Goal: Task Accomplishment & Management: Manage account settings

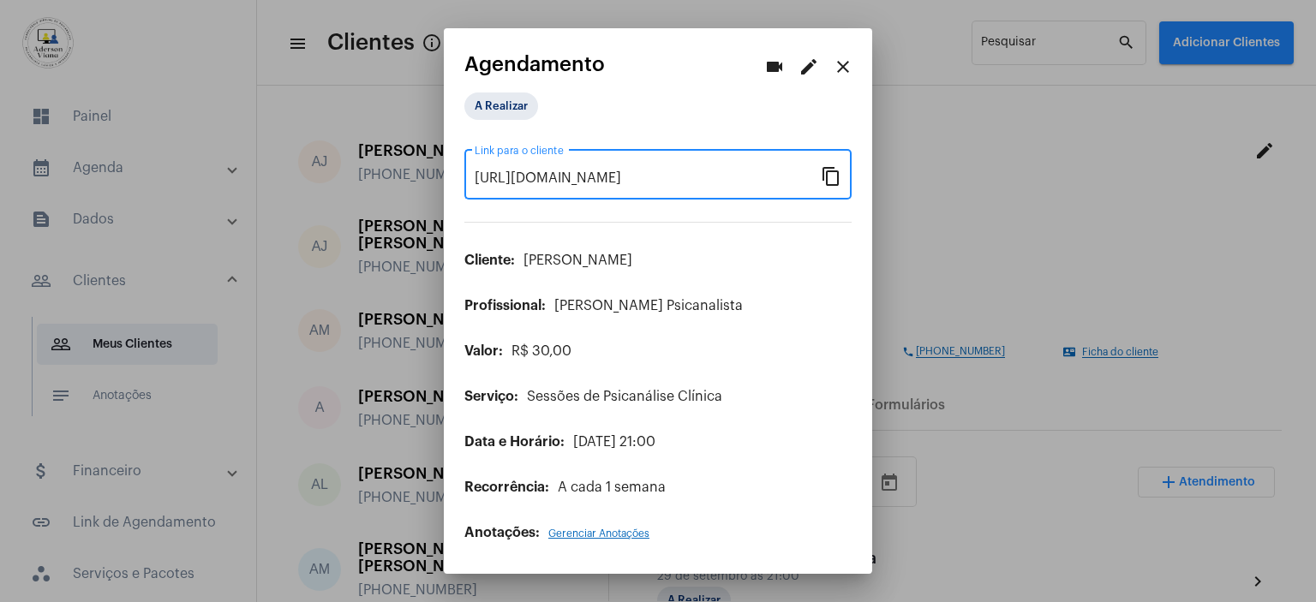
scroll to position [514, 0]
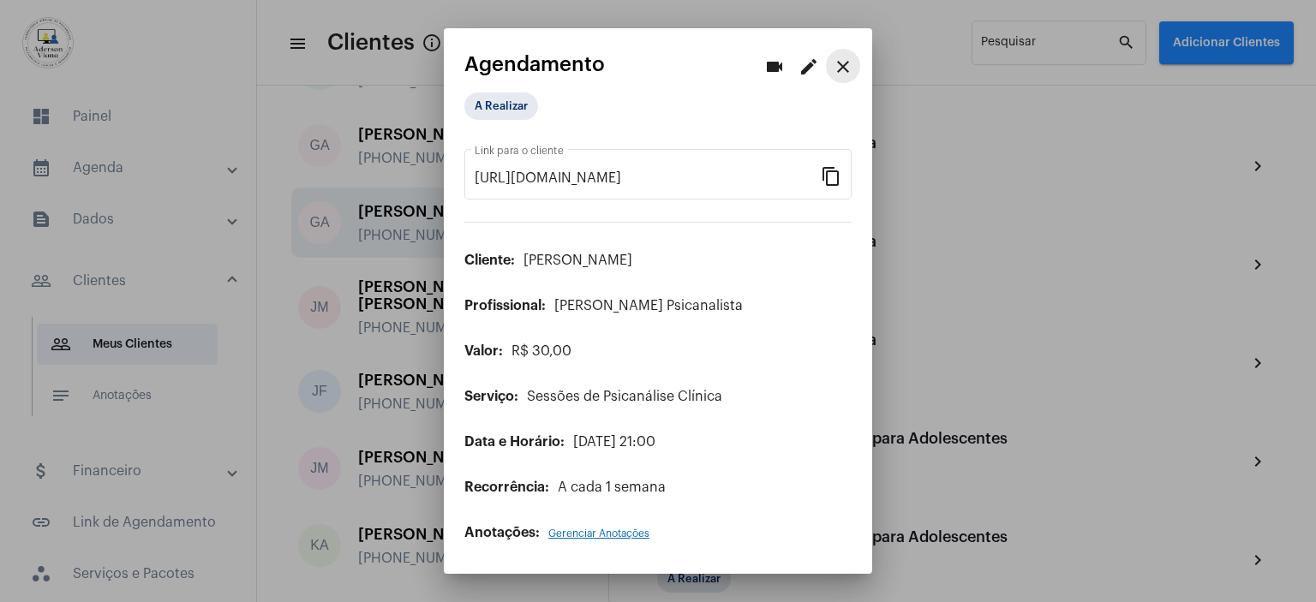
click at [847, 63] on mat-icon "close" at bounding box center [843, 67] width 21 height 21
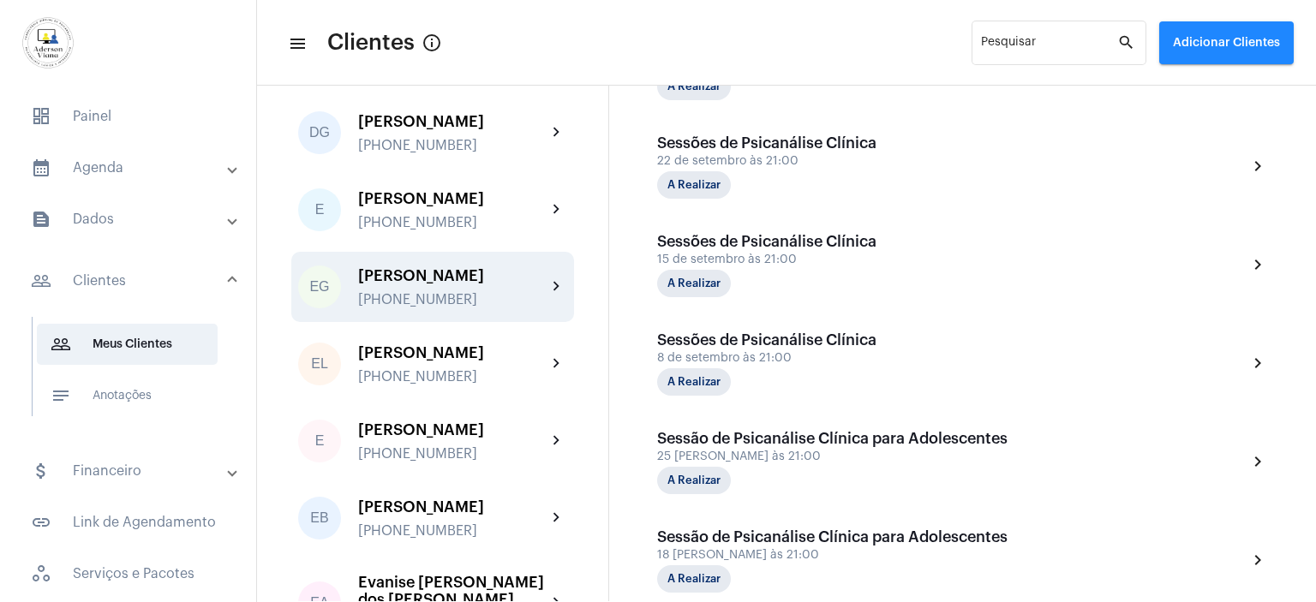
scroll to position [857, 0]
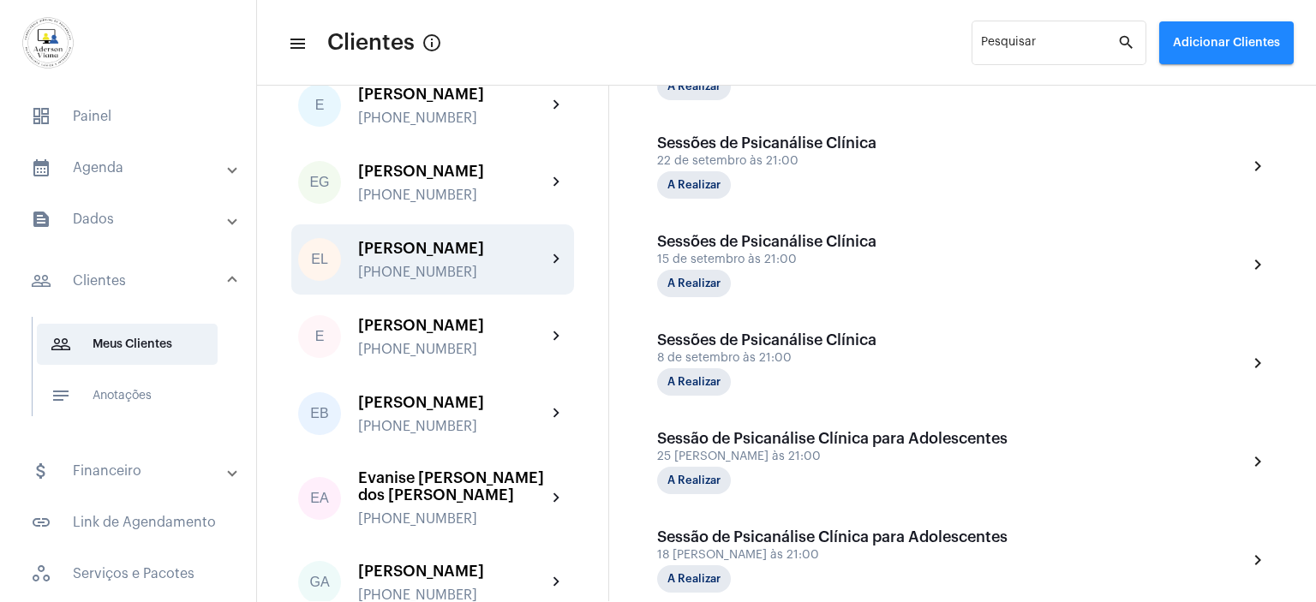
click at [445, 265] on div "[PHONE_NUMBER]" at bounding box center [452, 272] width 188 height 15
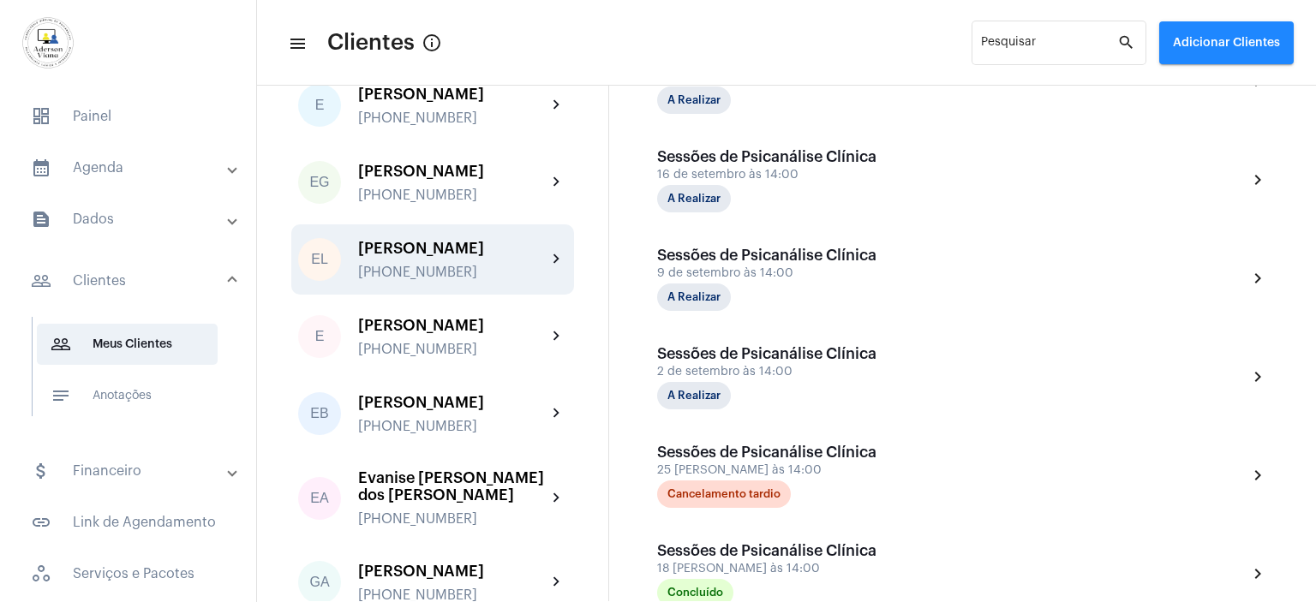
scroll to position [685, 0]
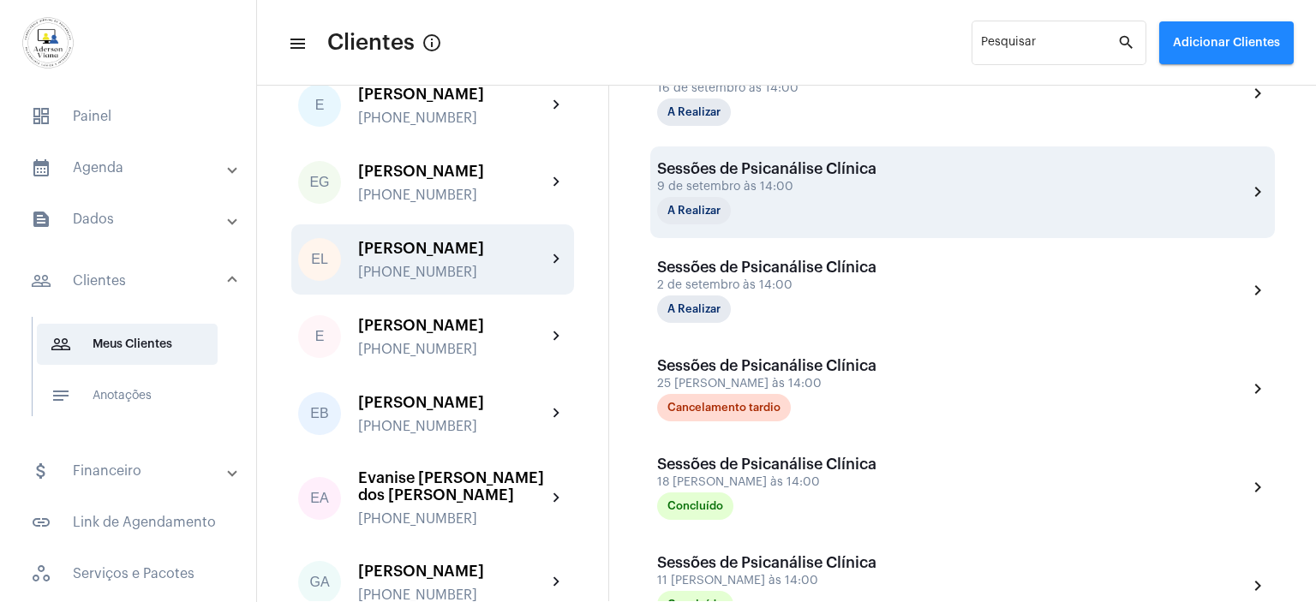
click at [737, 197] on div "A Realizar" at bounding box center [742, 210] width 171 height 27
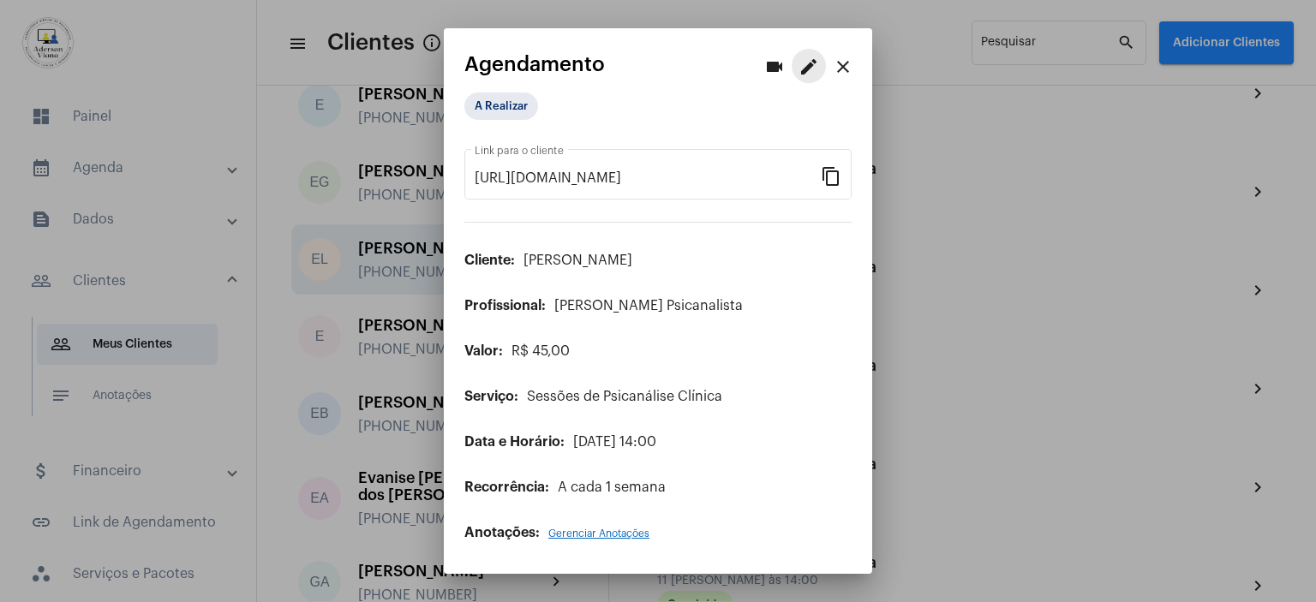
click at [810, 73] on mat-icon "edit" at bounding box center [808, 67] width 21 height 21
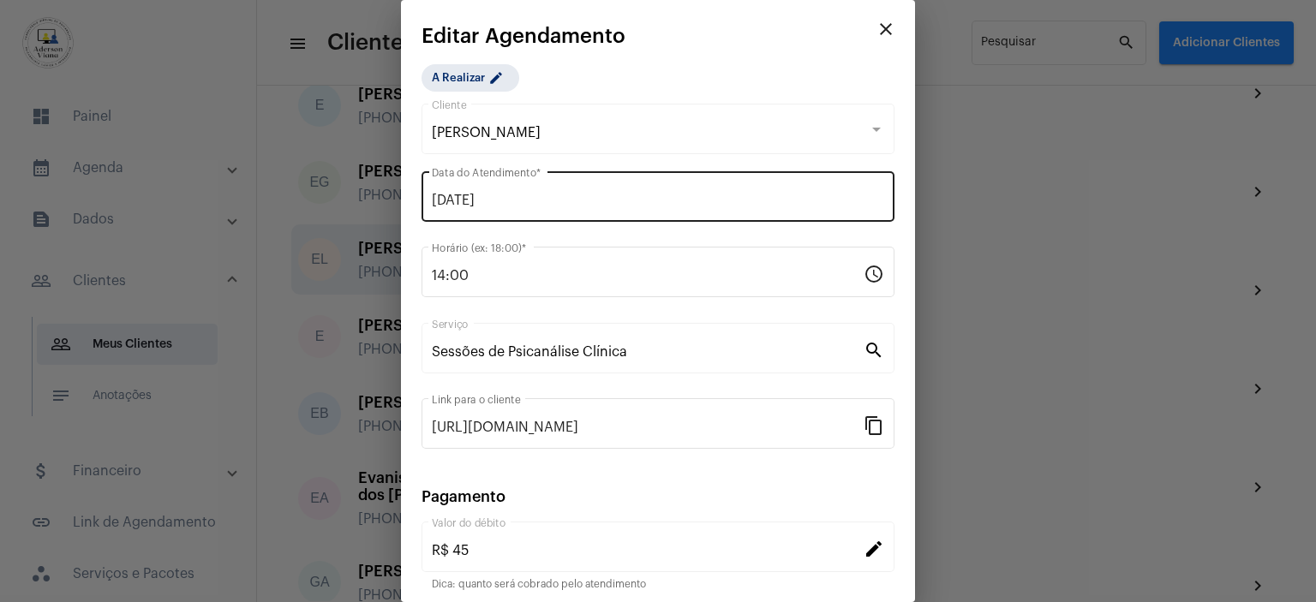
click at [546, 188] on div "[DATE] Data do Atendimento *" at bounding box center [658, 195] width 452 height 54
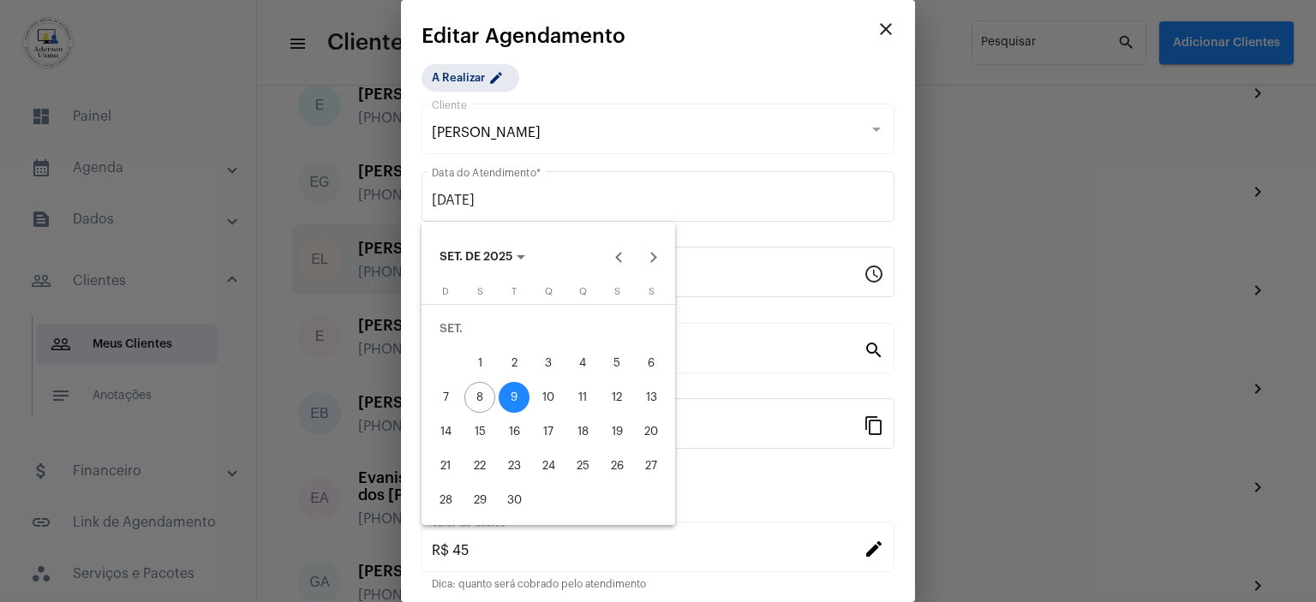
click at [583, 401] on div "11" at bounding box center [582, 397] width 31 height 31
type input "[DATE]"
click at [583, 401] on div "11" at bounding box center [582, 397] width 31 height 31
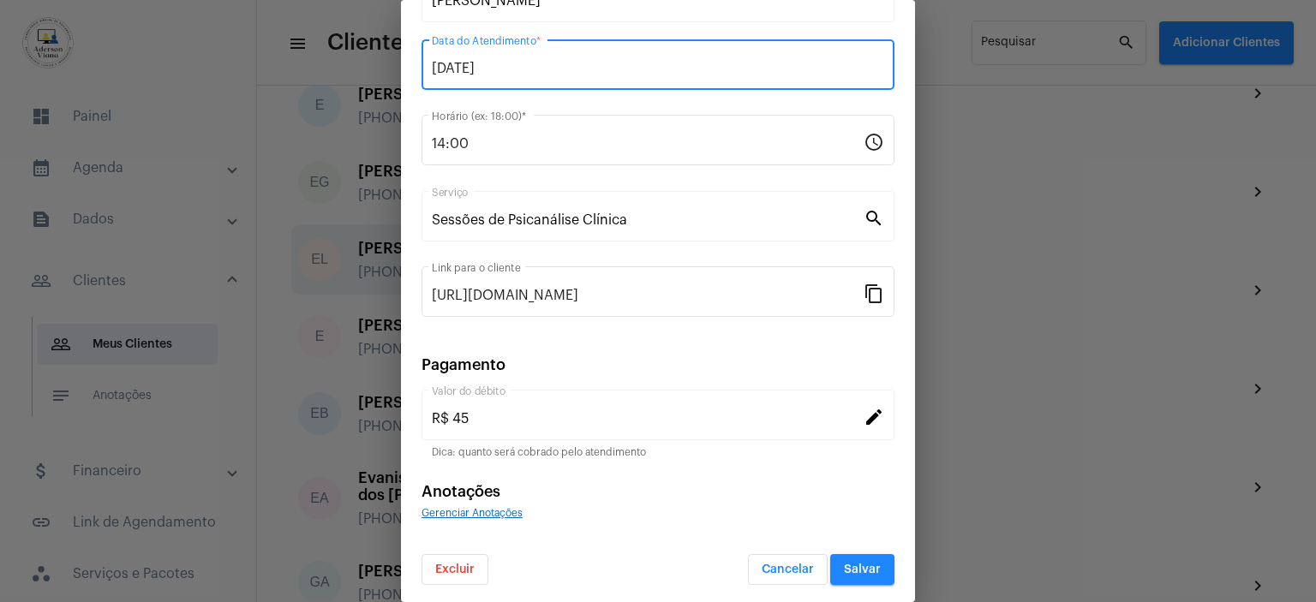
scroll to position [133, 0]
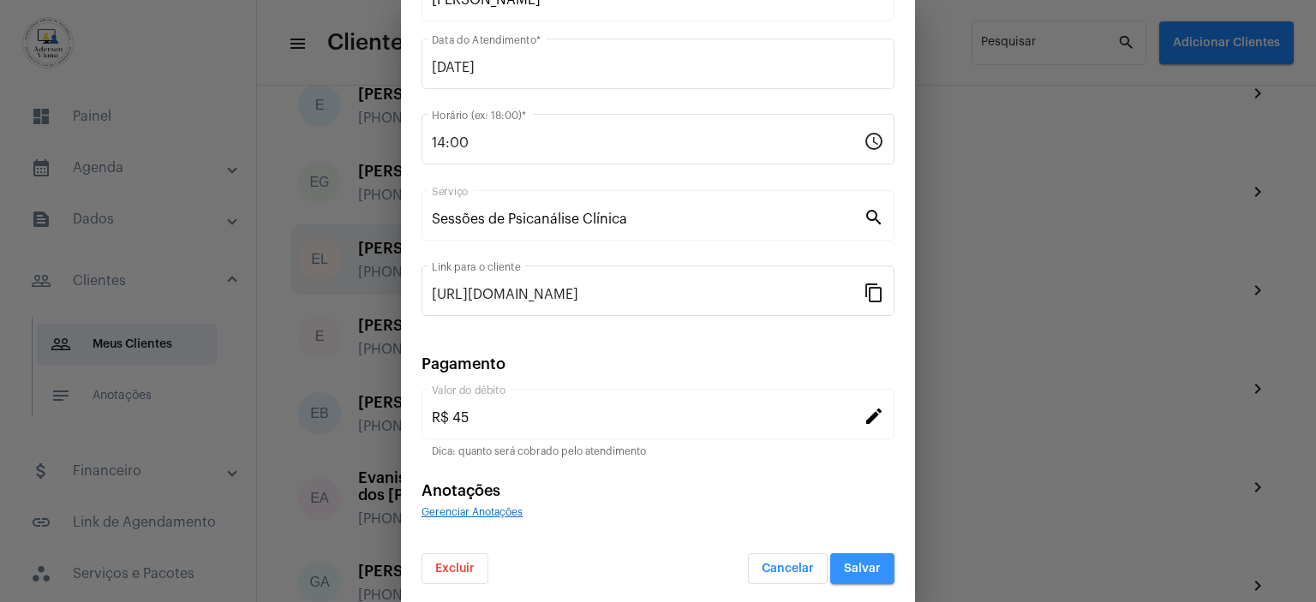
click at [864, 563] on span "Salvar" at bounding box center [862, 569] width 37 height 12
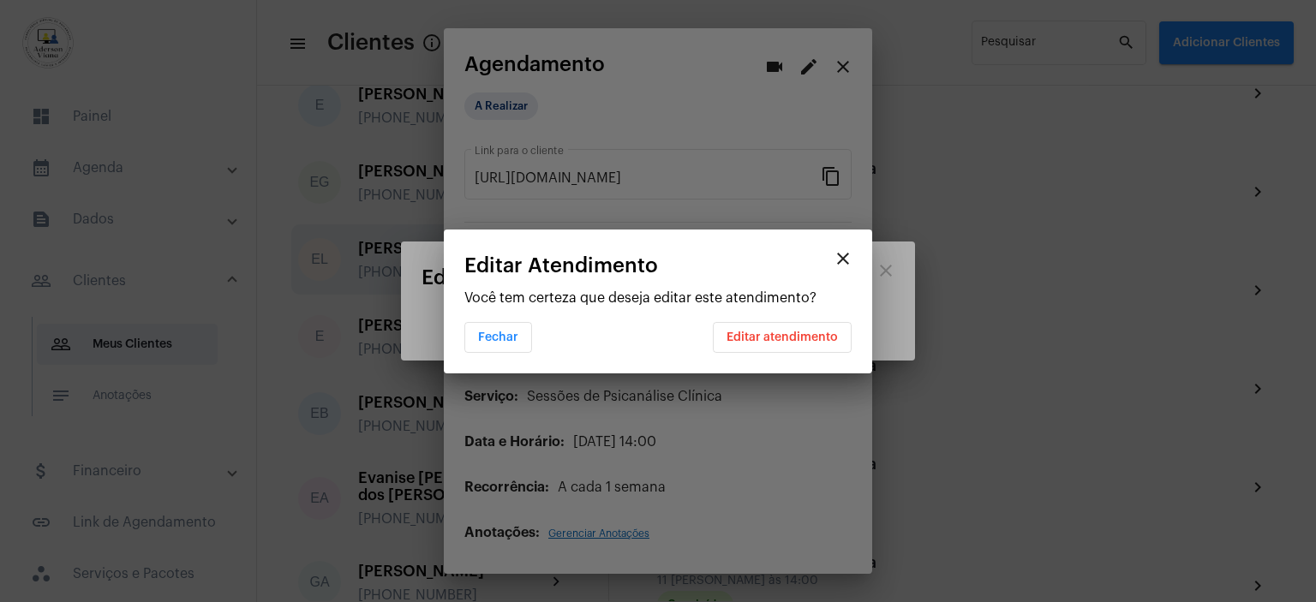
scroll to position [0, 0]
click at [804, 328] on button "Editar atendimento" at bounding box center [782, 337] width 139 height 31
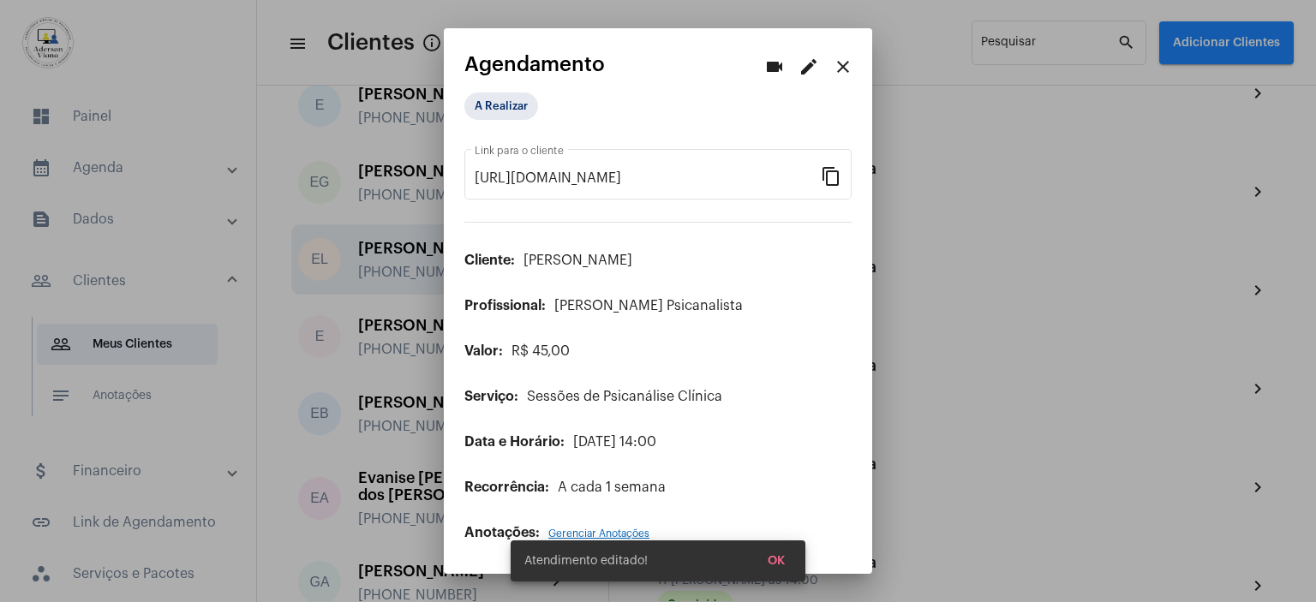
click at [968, 166] on div at bounding box center [658, 301] width 1316 height 602
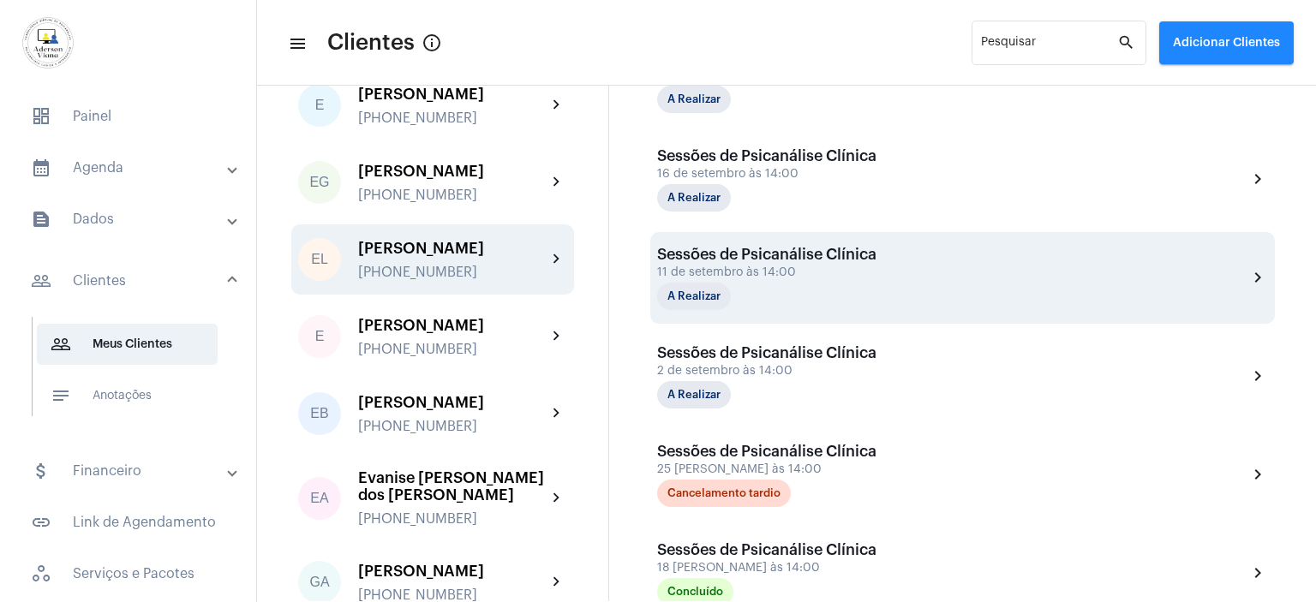
scroll to position [685, 0]
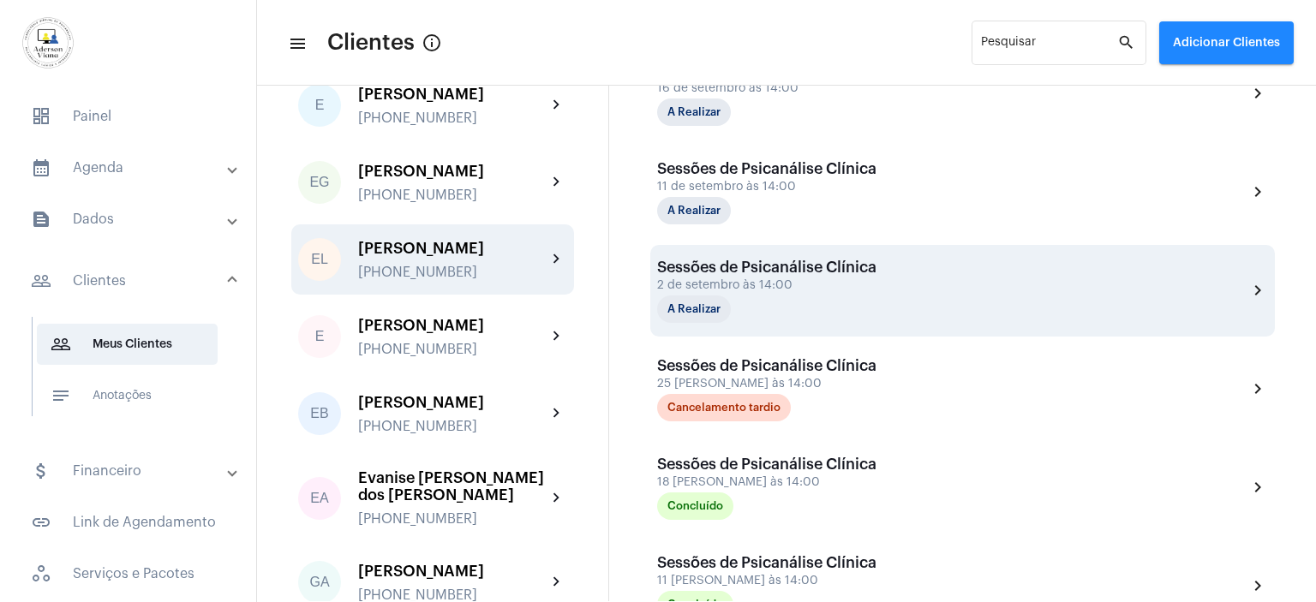
click at [767, 288] on div "2 de setembro às 14:00" at bounding box center [766, 285] width 219 height 13
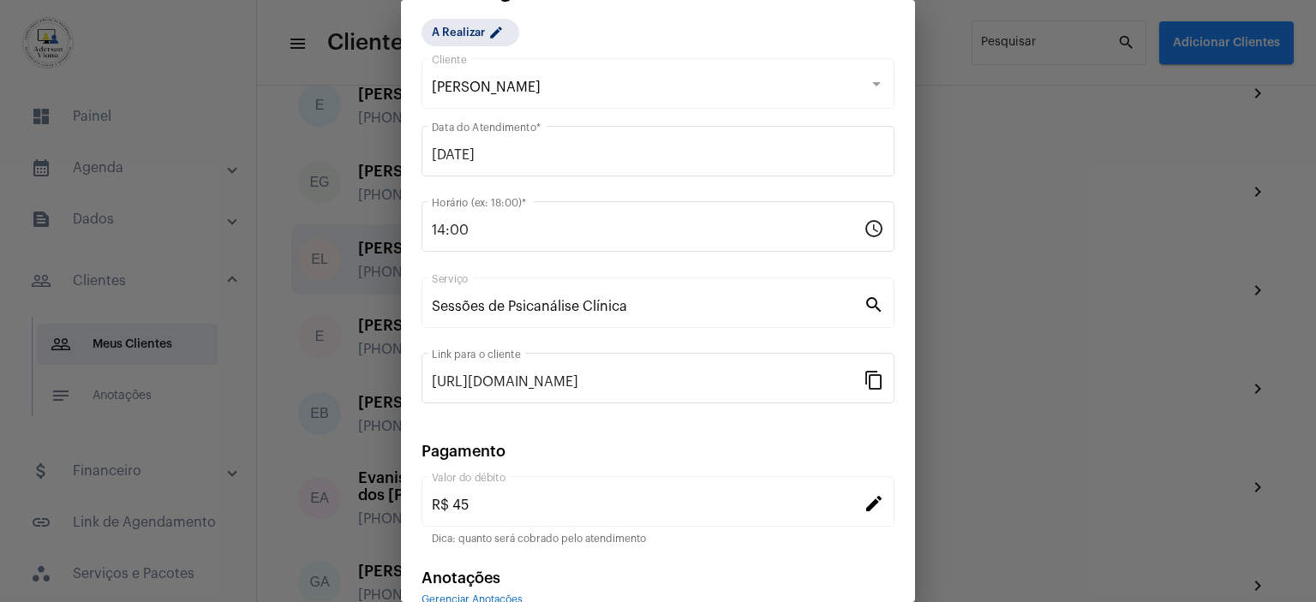
scroll to position [133, 0]
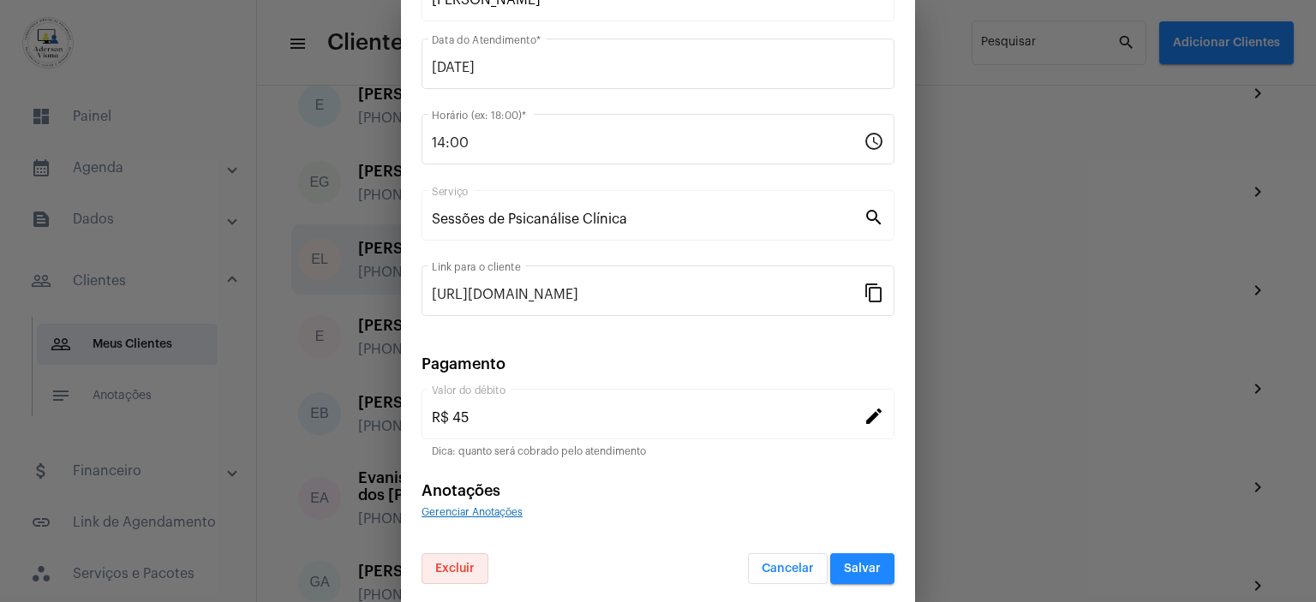
click at [464, 566] on span "Excluir" at bounding box center [454, 569] width 39 height 12
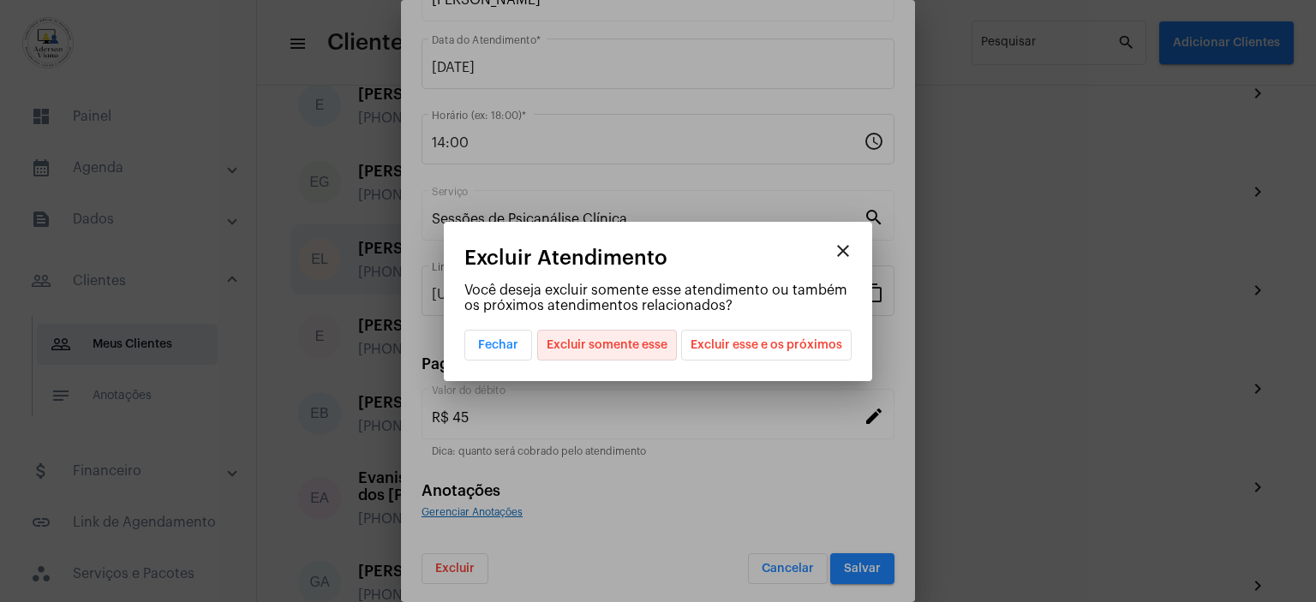
click at [673, 350] on button "Excluir somente esse" at bounding box center [607, 345] width 140 height 31
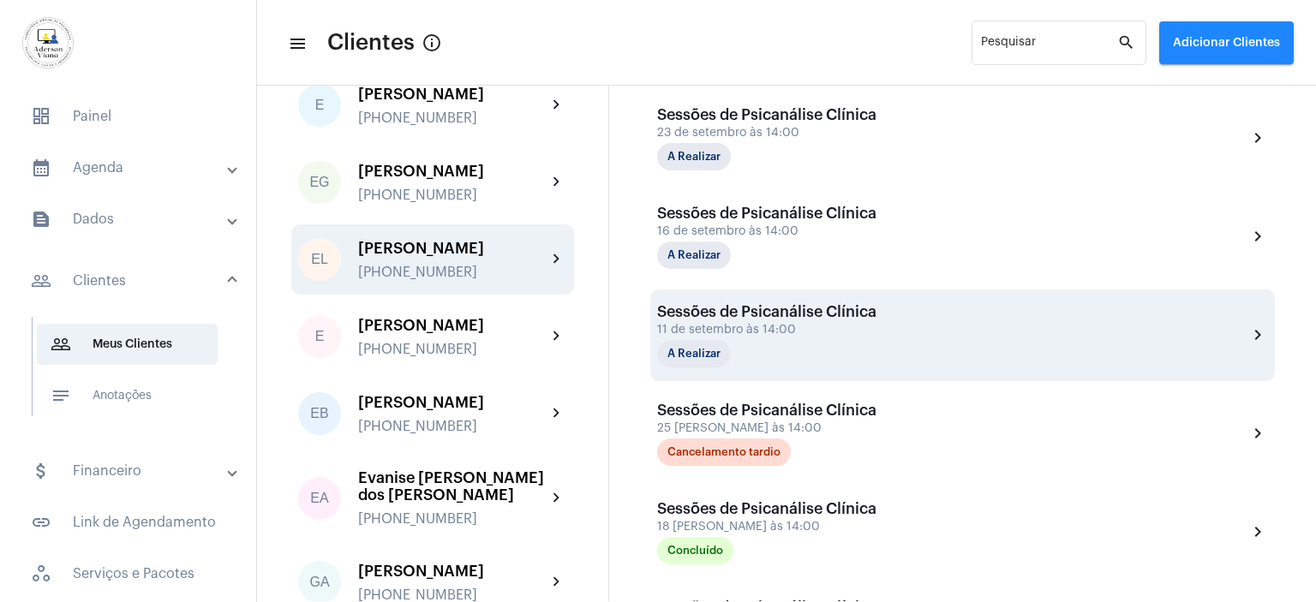
scroll to position [514, 0]
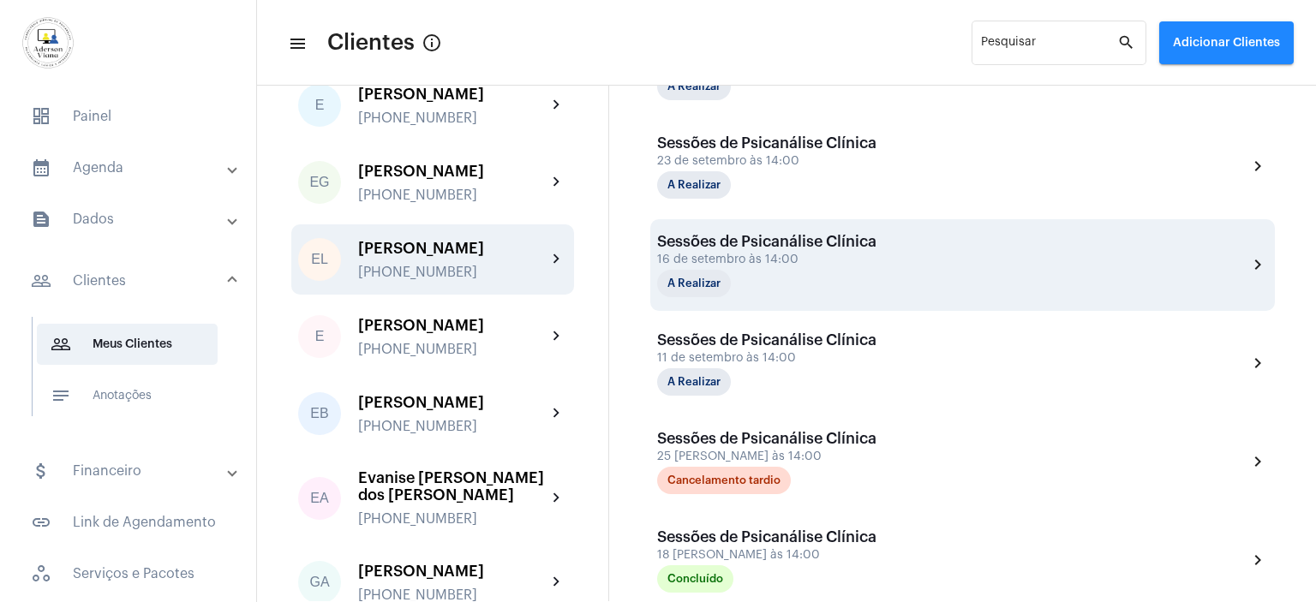
click at [751, 254] on div "16 de setembro às 14:00" at bounding box center [766, 260] width 219 height 13
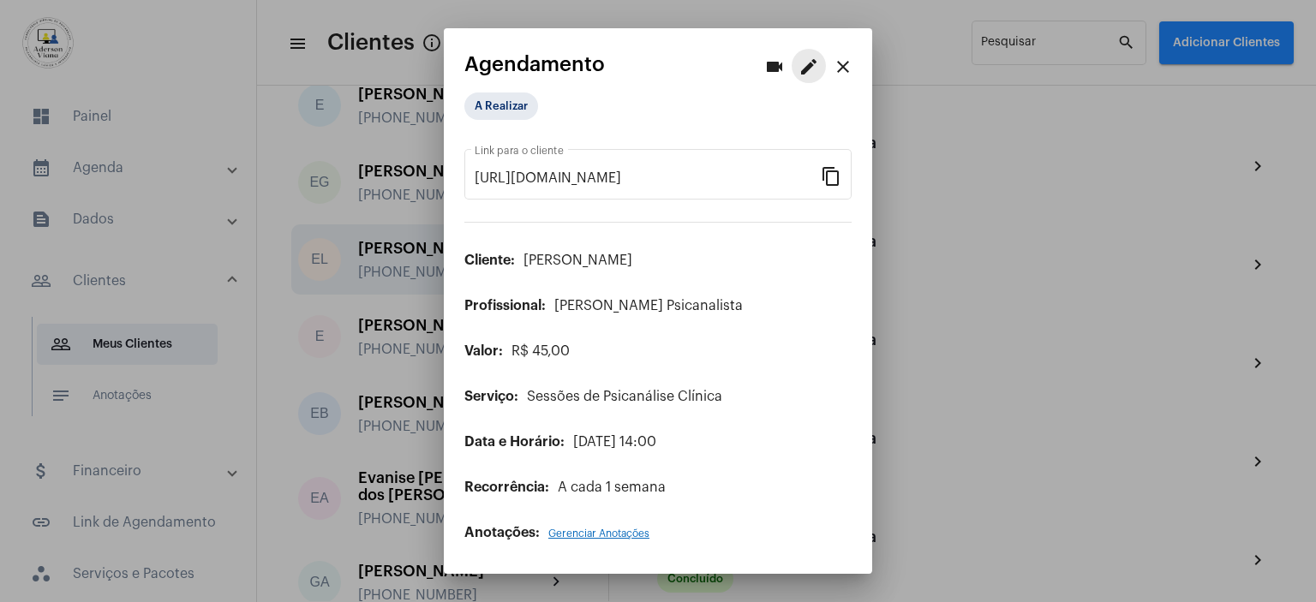
click at [797, 66] on button "edit" at bounding box center [809, 66] width 34 height 34
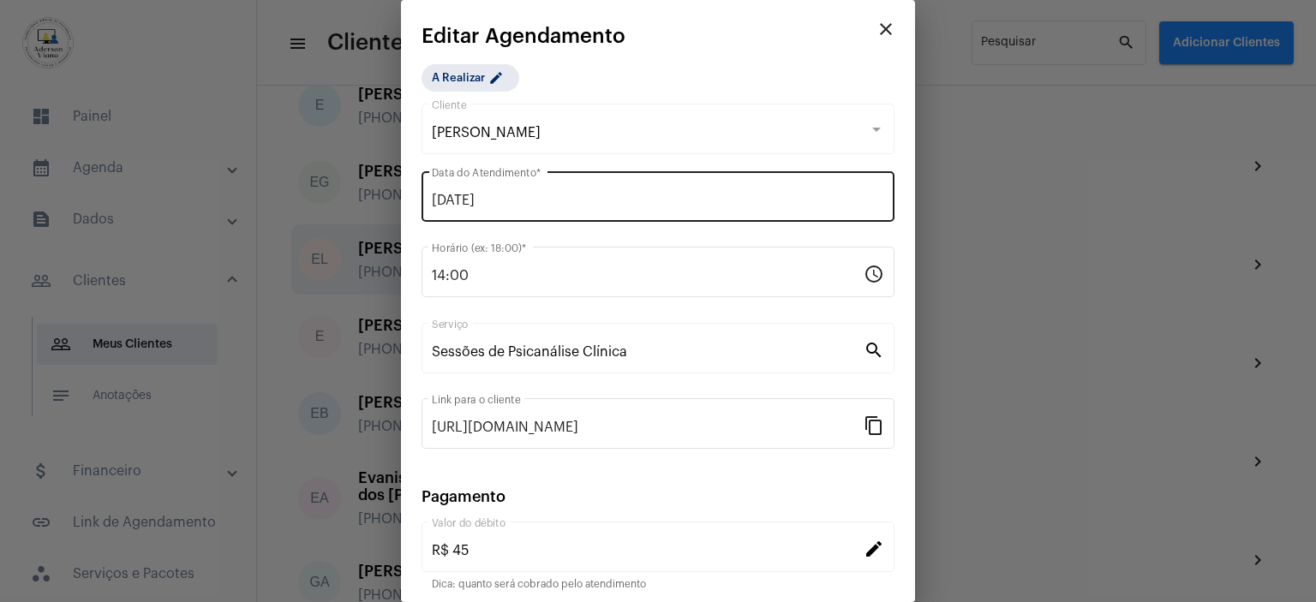
click at [478, 207] on input "[DATE]" at bounding box center [658, 200] width 452 height 15
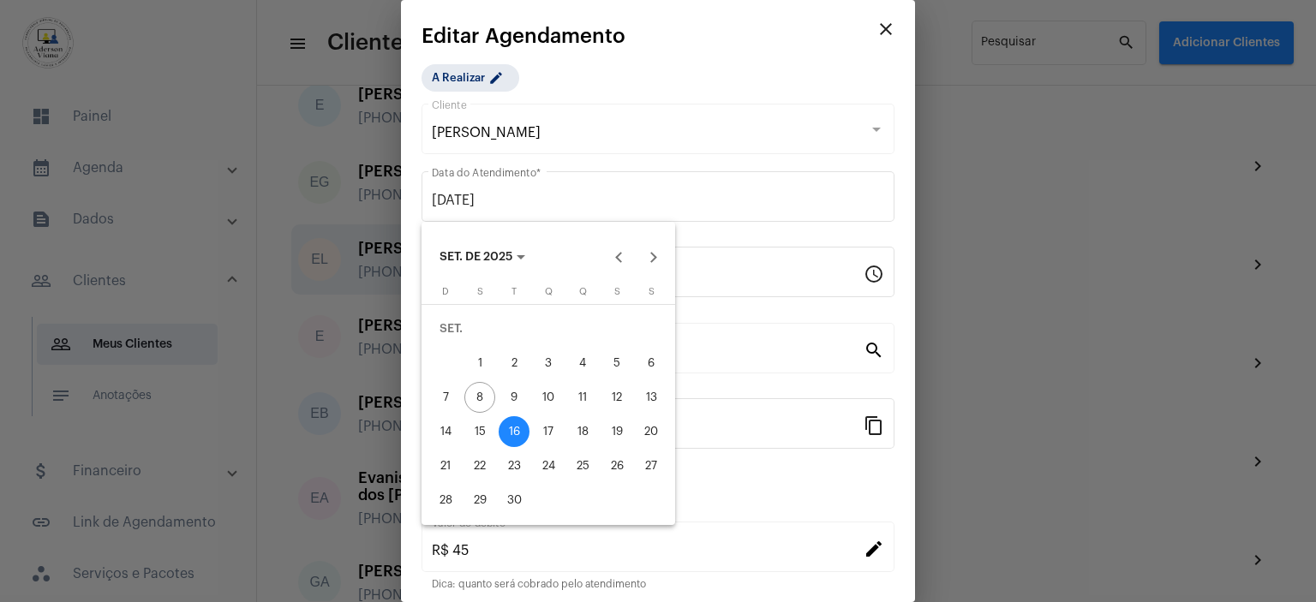
click at [484, 428] on div "15" at bounding box center [479, 431] width 31 height 31
type input "[DATE]"
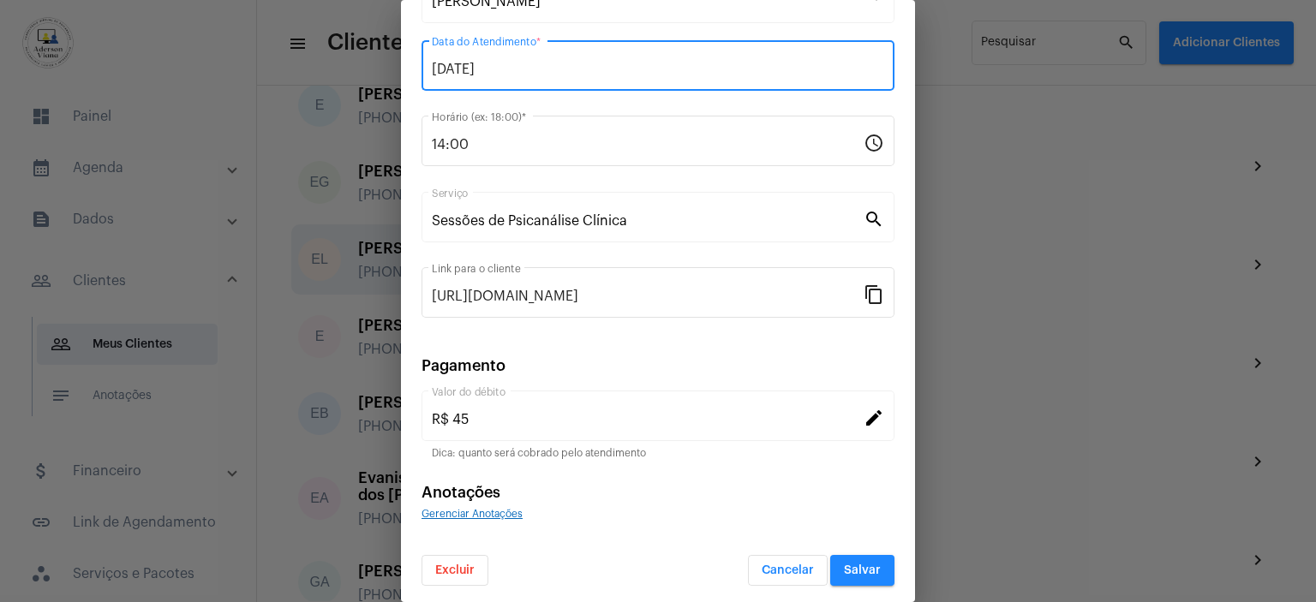
scroll to position [133, 0]
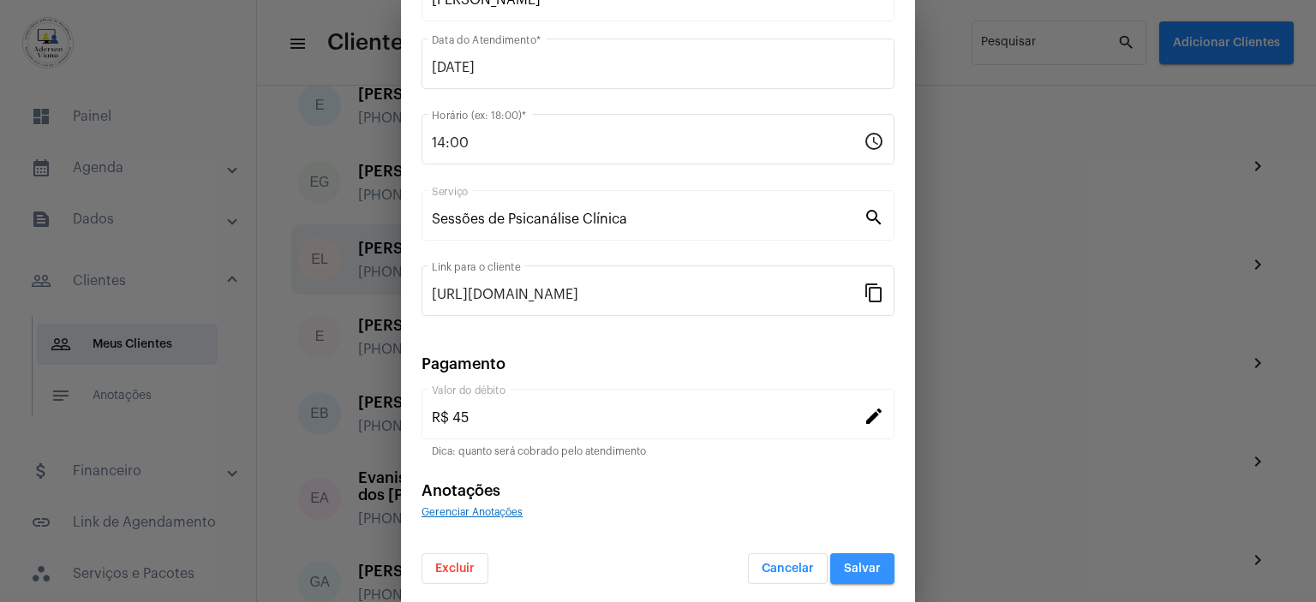
click at [855, 570] on span "Salvar" at bounding box center [862, 569] width 37 height 12
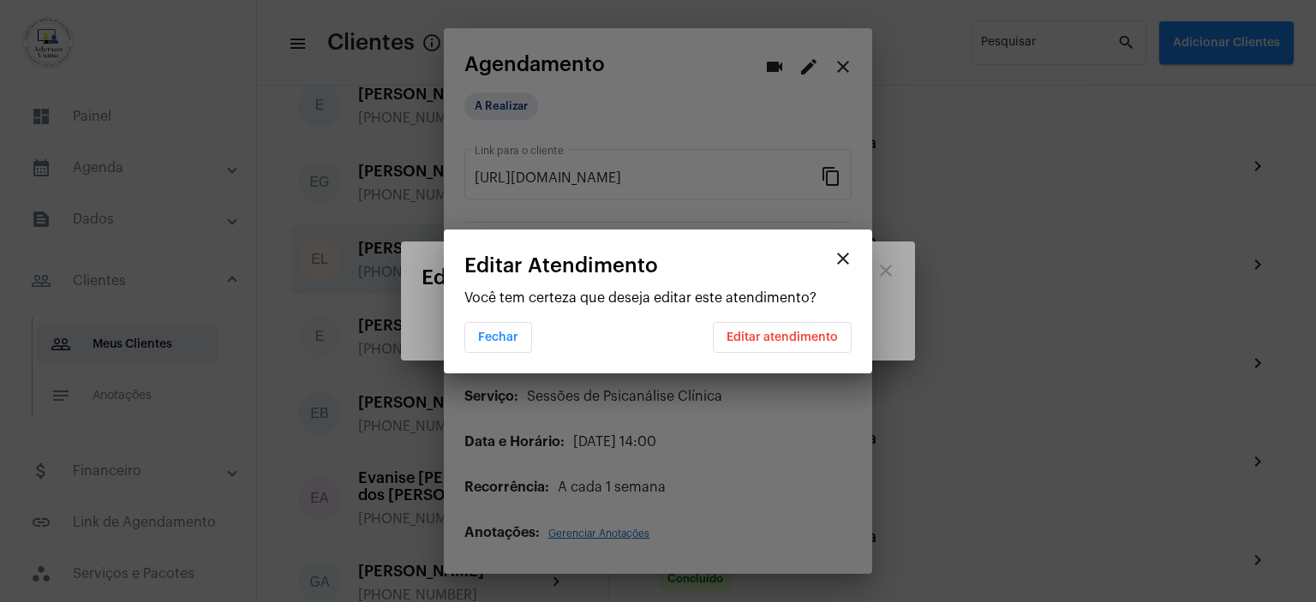
scroll to position [0, 0]
click at [798, 338] on span "Editar atendimento" at bounding box center [782, 338] width 111 height 12
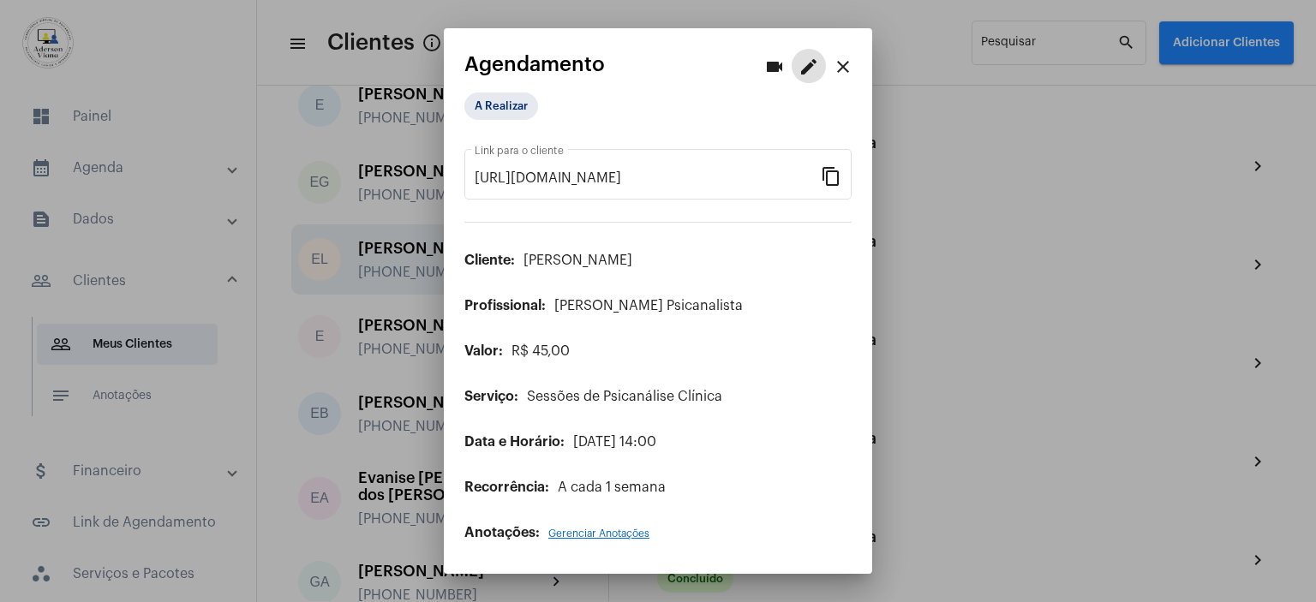
click at [999, 174] on div at bounding box center [658, 301] width 1316 height 602
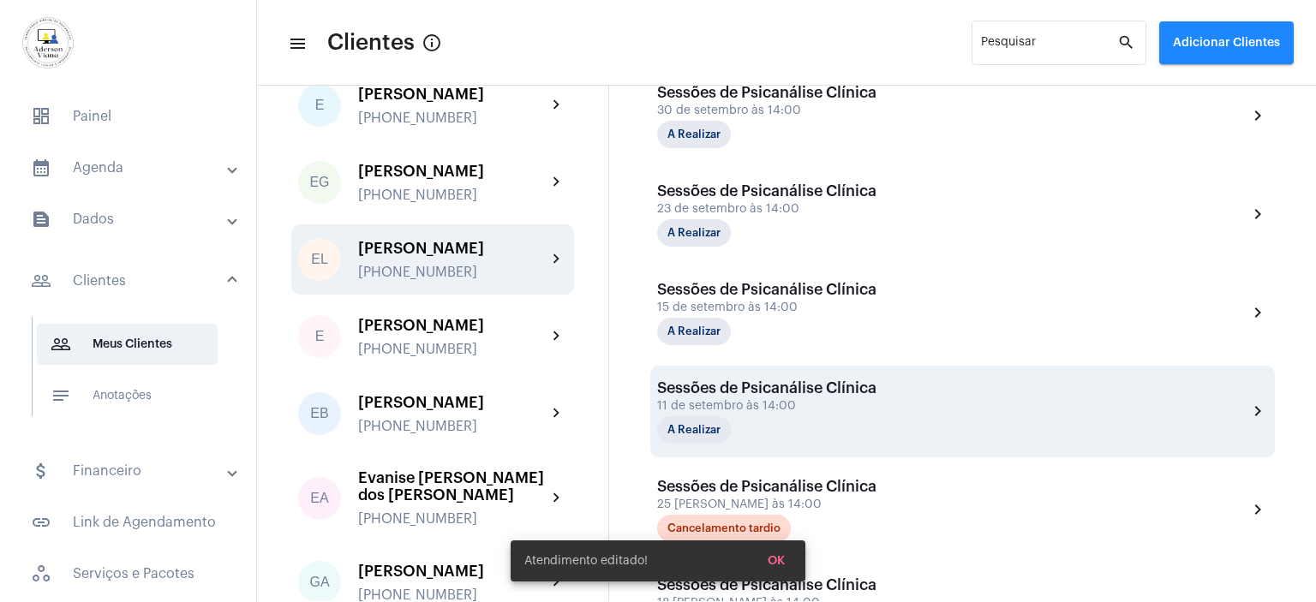
scroll to position [428, 0]
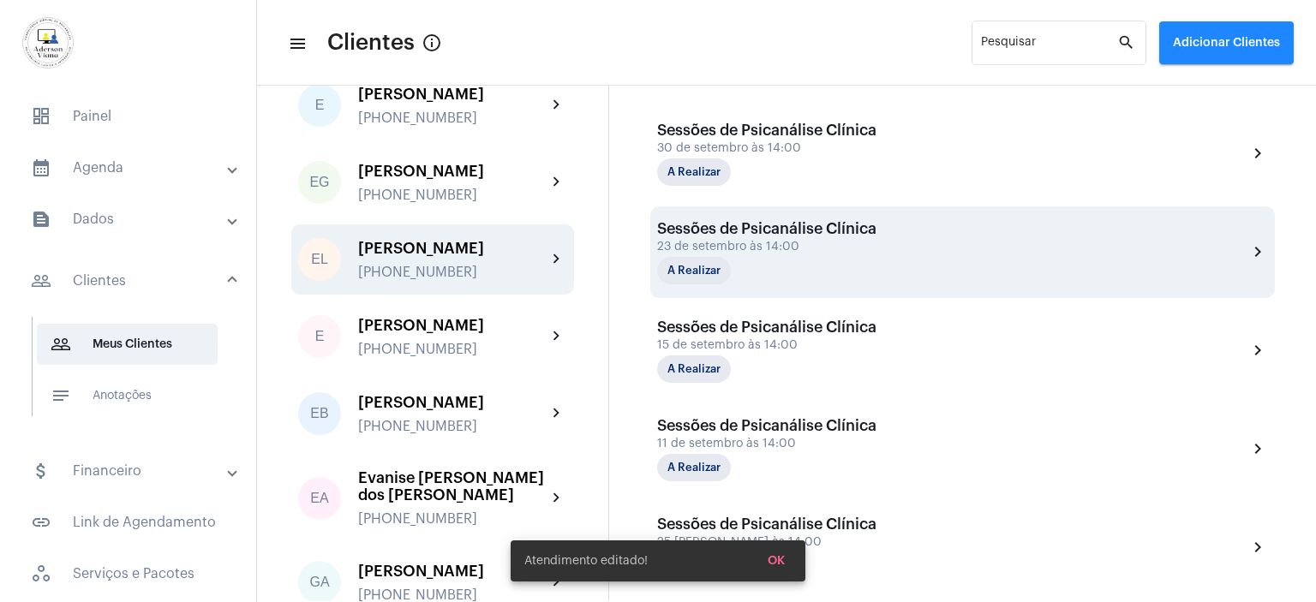
click at [715, 226] on div "Sessões de Psicanálise Clínica" at bounding box center [766, 228] width 219 height 17
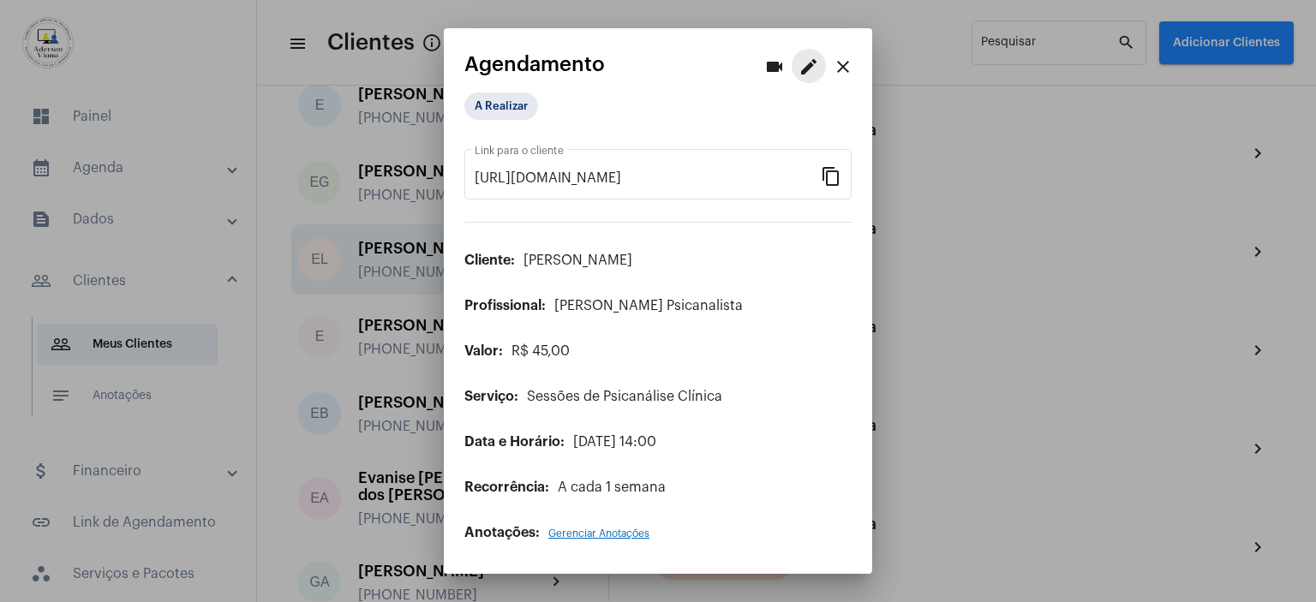
click at [806, 67] on mat-icon "edit" at bounding box center [808, 67] width 21 height 21
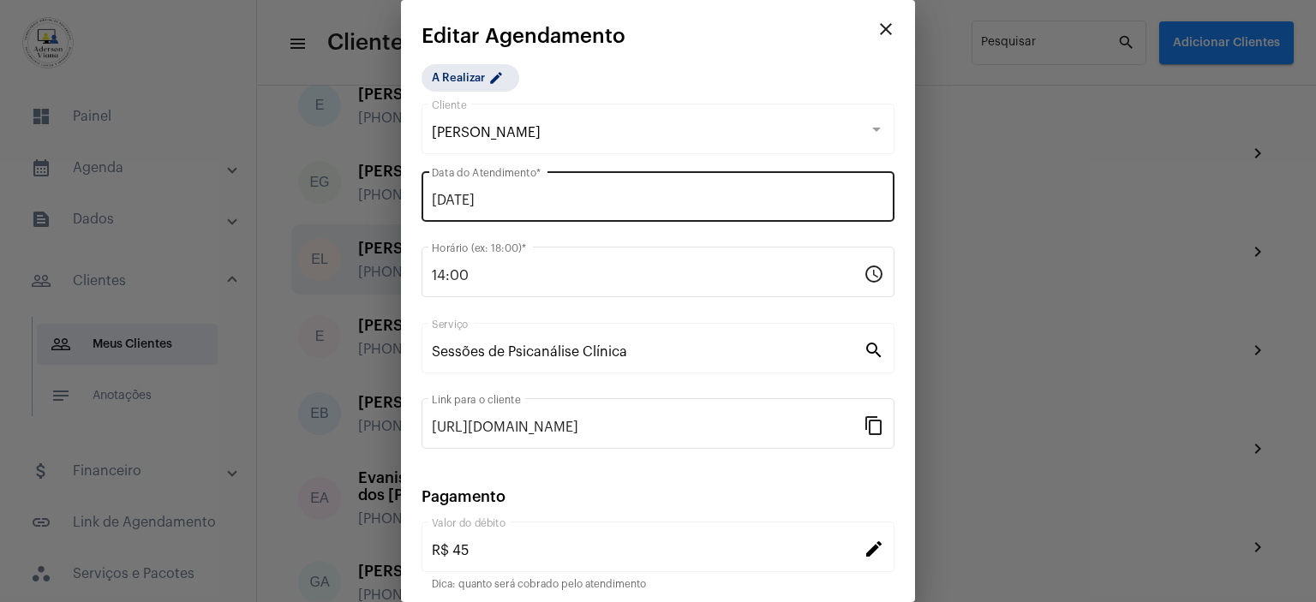
click at [439, 208] on div "[DATE] Data do Atendimento *" at bounding box center [658, 195] width 452 height 54
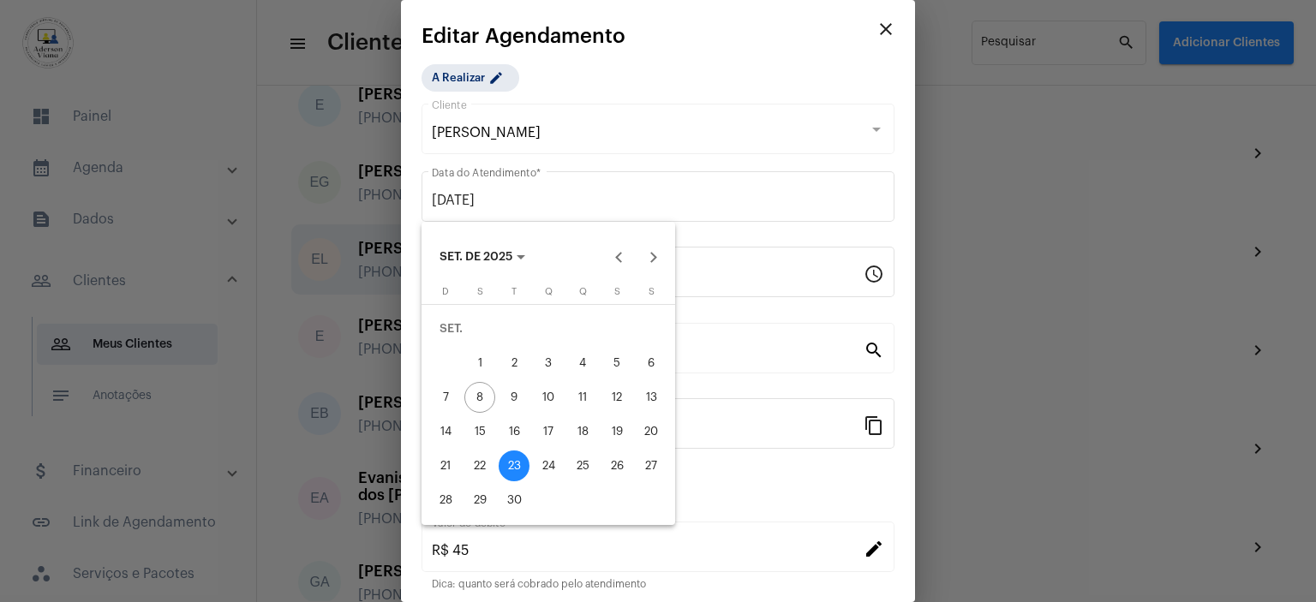
click at [482, 463] on div "22" at bounding box center [479, 466] width 31 height 31
type input "[DATE]"
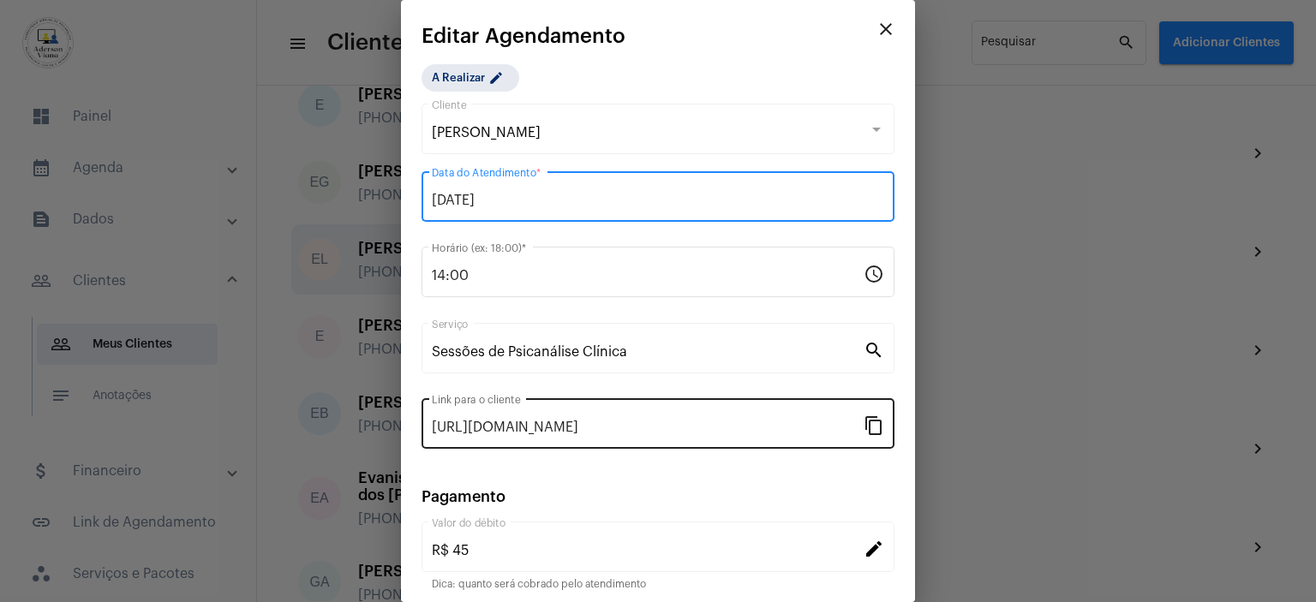
scroll to position [133, 0]
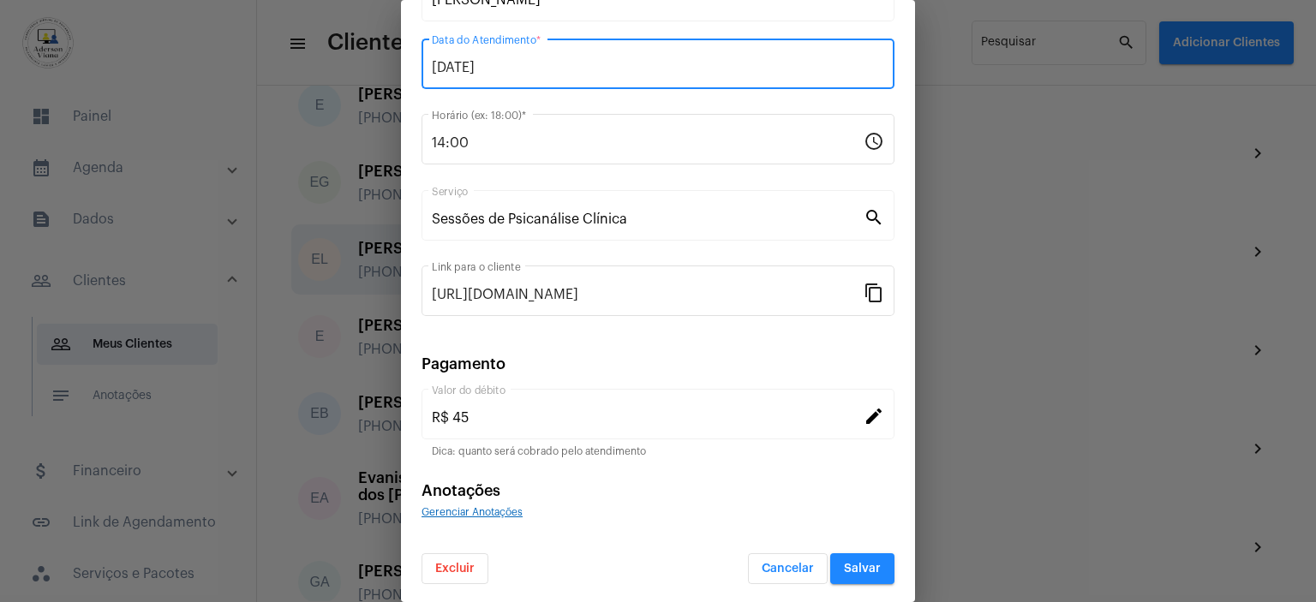
click at [850, 567] on span "Salvar" at bounding box center [862, 569] width 37 height 12
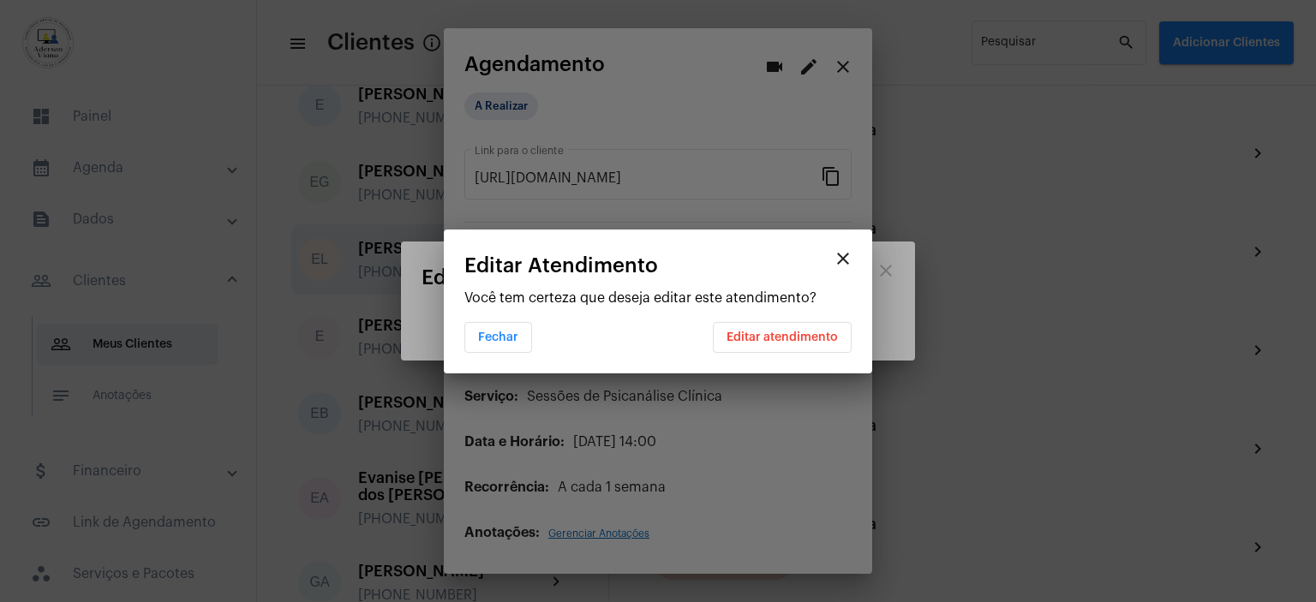
scroll to position [0, 0]
click at [812, 338] on span "Editar atendimento" at bounding box center [782, 338] width 111 height 12
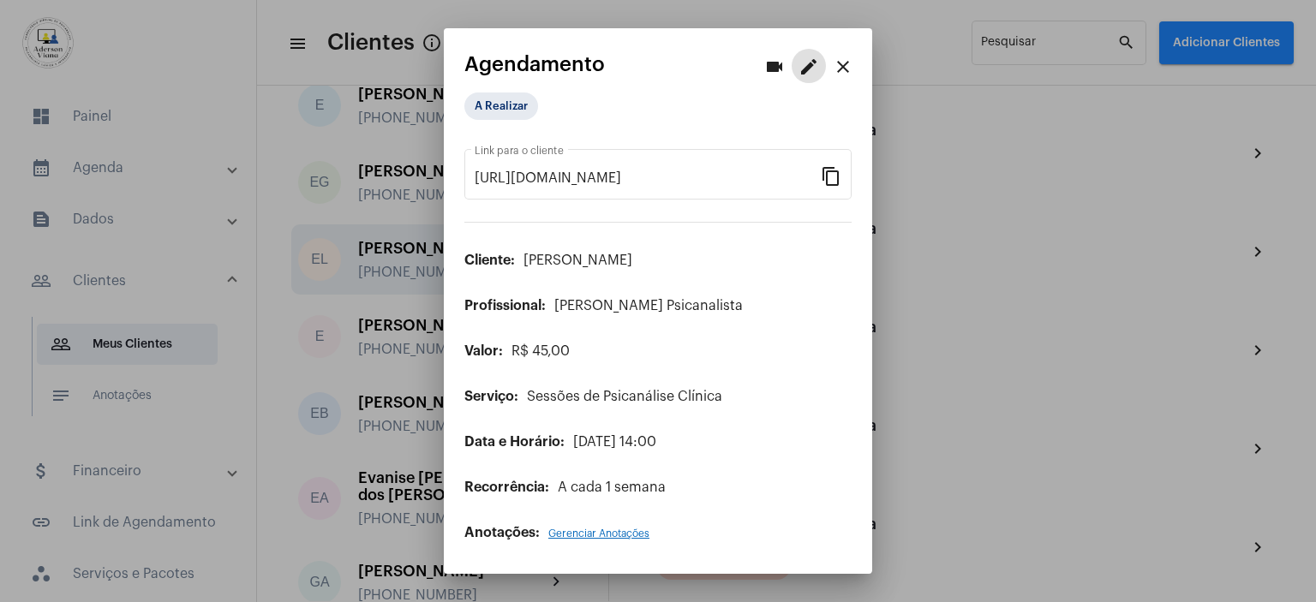
click at [846, 68] on mat-icon "close" at bounding box center [843, 67] width 21 height 21
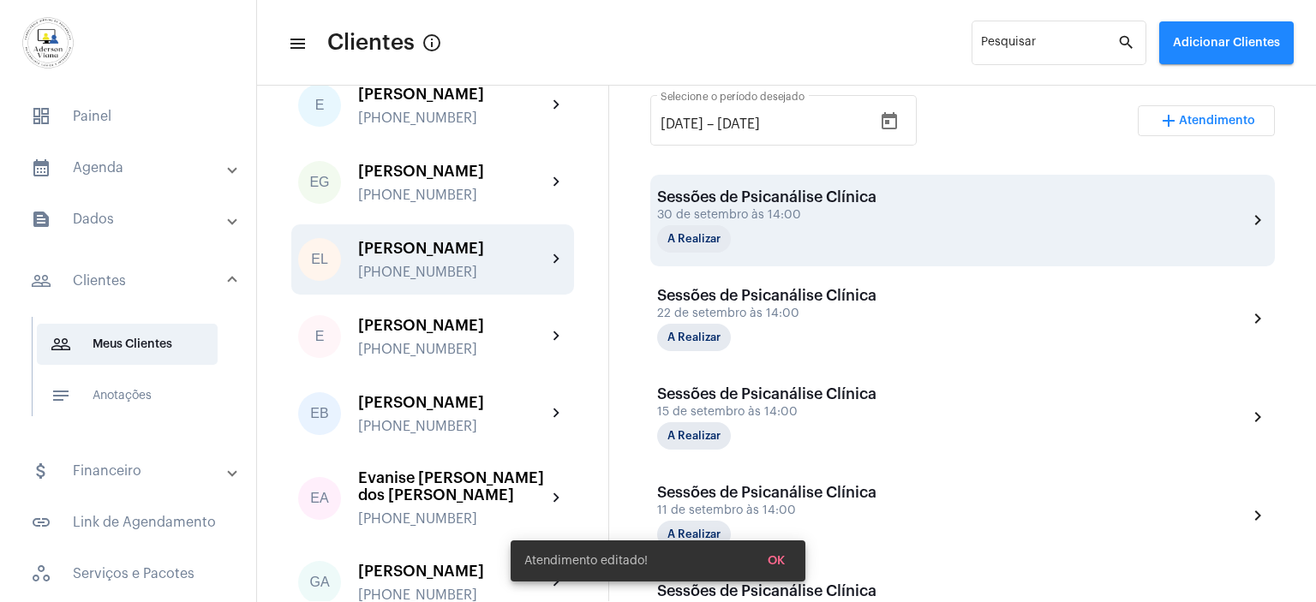
scroll to position [343, 0]
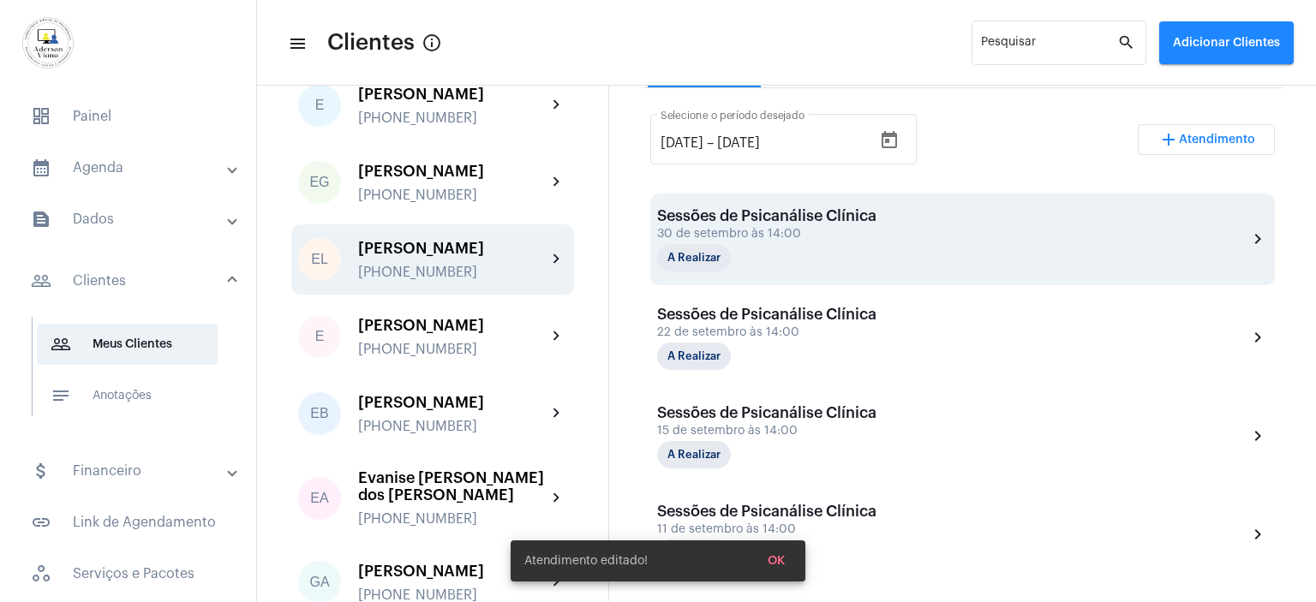
click at [748, 235] on div "30 de setembro às 14:00" at bounding box center [766, 234] width 219 height 13
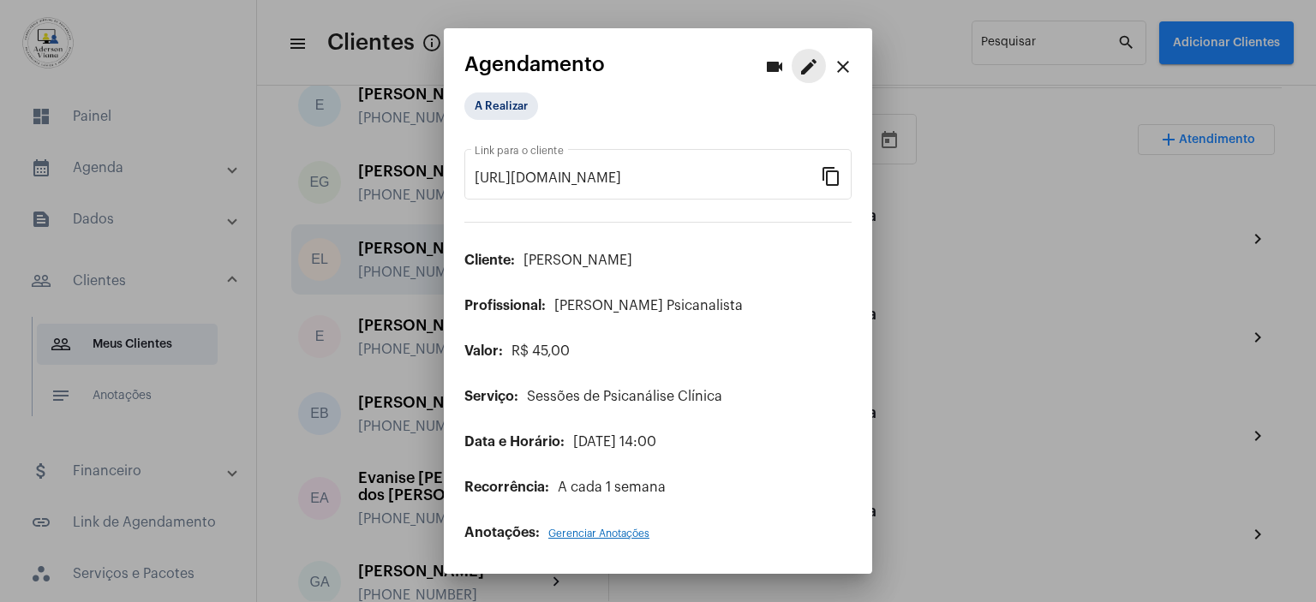
click at [810, 68] on mat-icon "edit" at bounding box center [808, 67] width 21 height 21
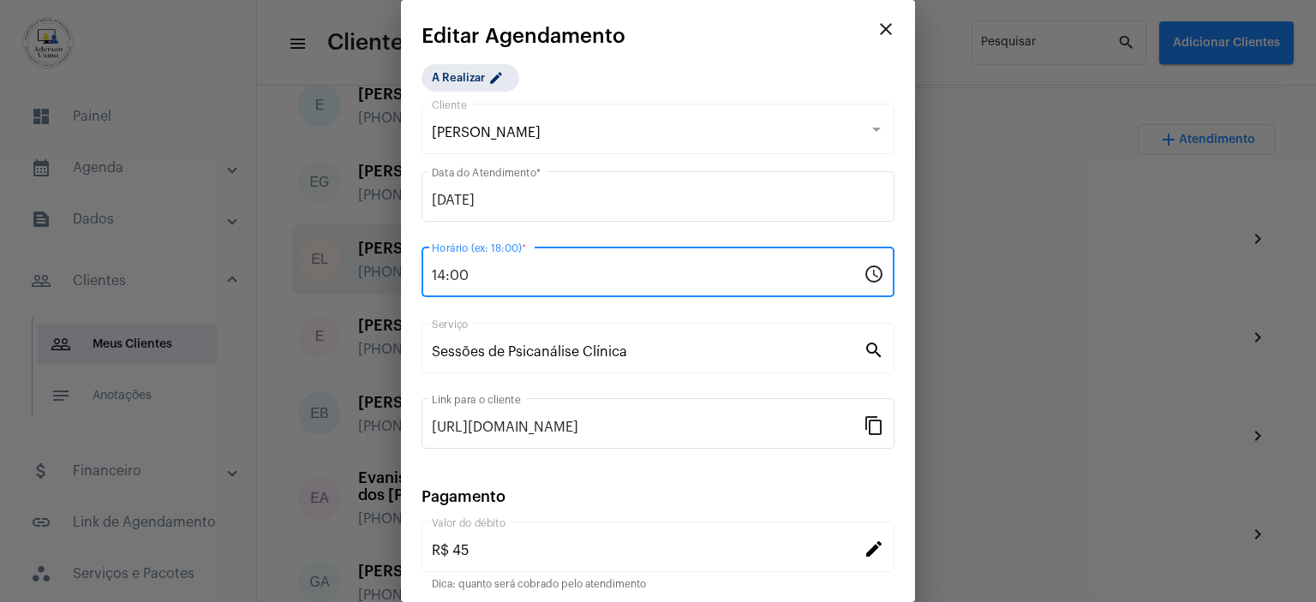
click at [491, 272] on input "14:00" at bounding box center [648, 275] width 432 height 15
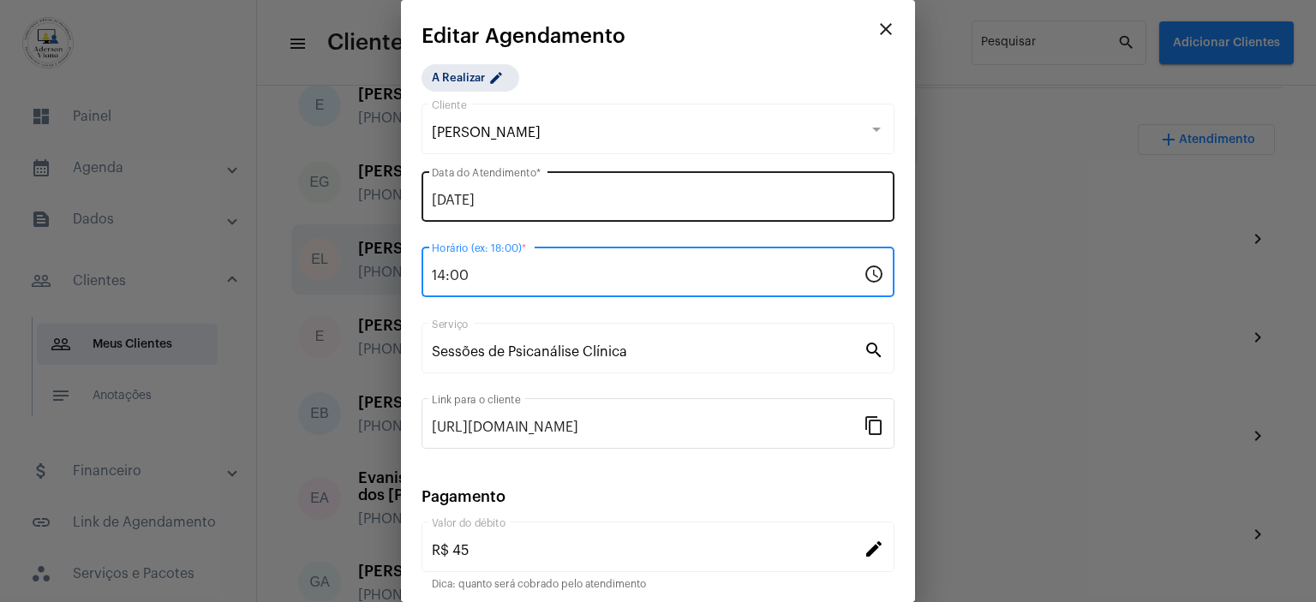
click at [484, 201] on input "[DATE]" at bounding box center [658, 200] width 452 height 15
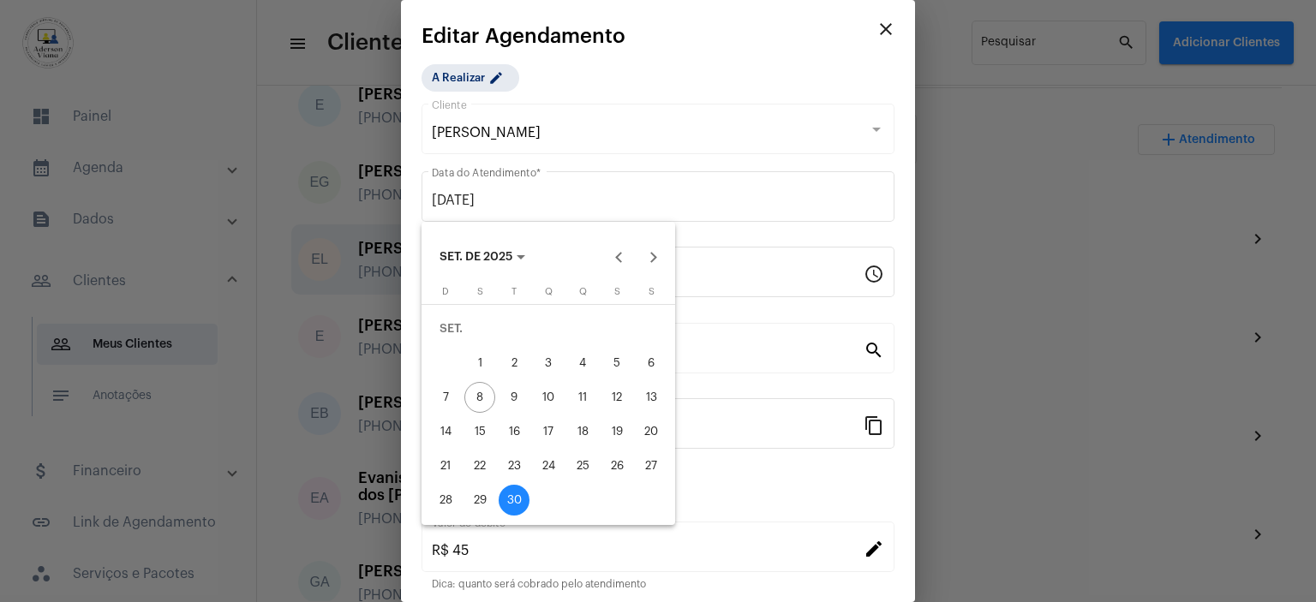
click at [487, 492] on div "29" at bounding box center [479, 500] width 31 height 31
type input "[DATE]"
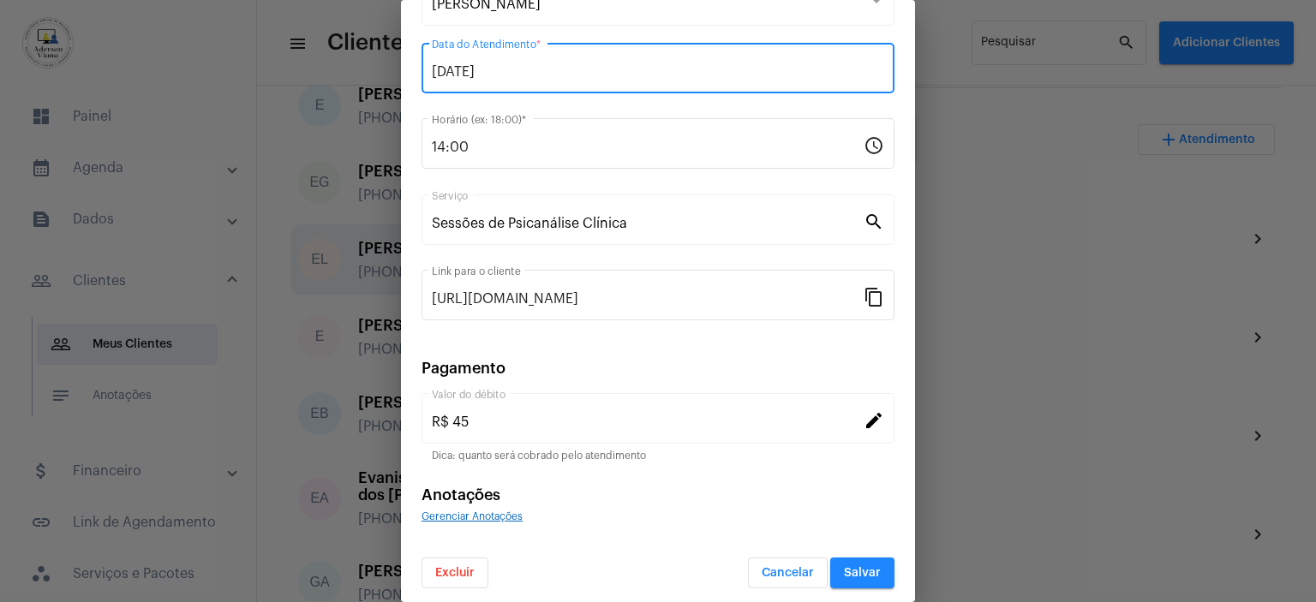
scroll to position [133, 0]
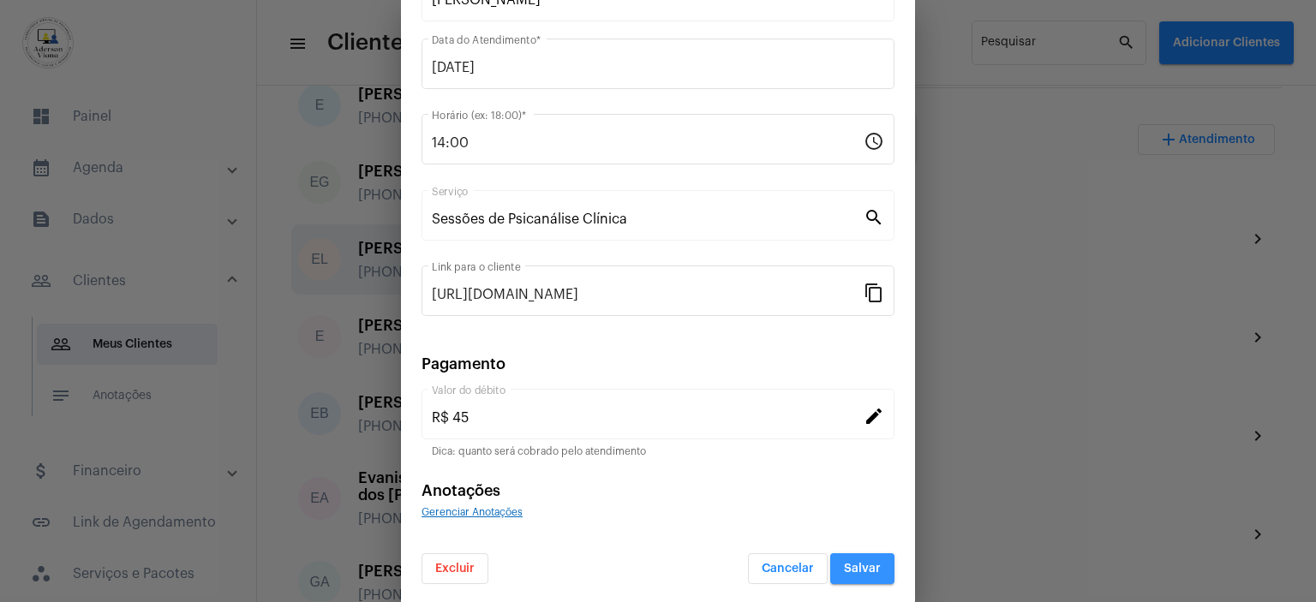
click at [853, 569] on span "Salvar" at bounding box center [862, 569] width 37 height 12
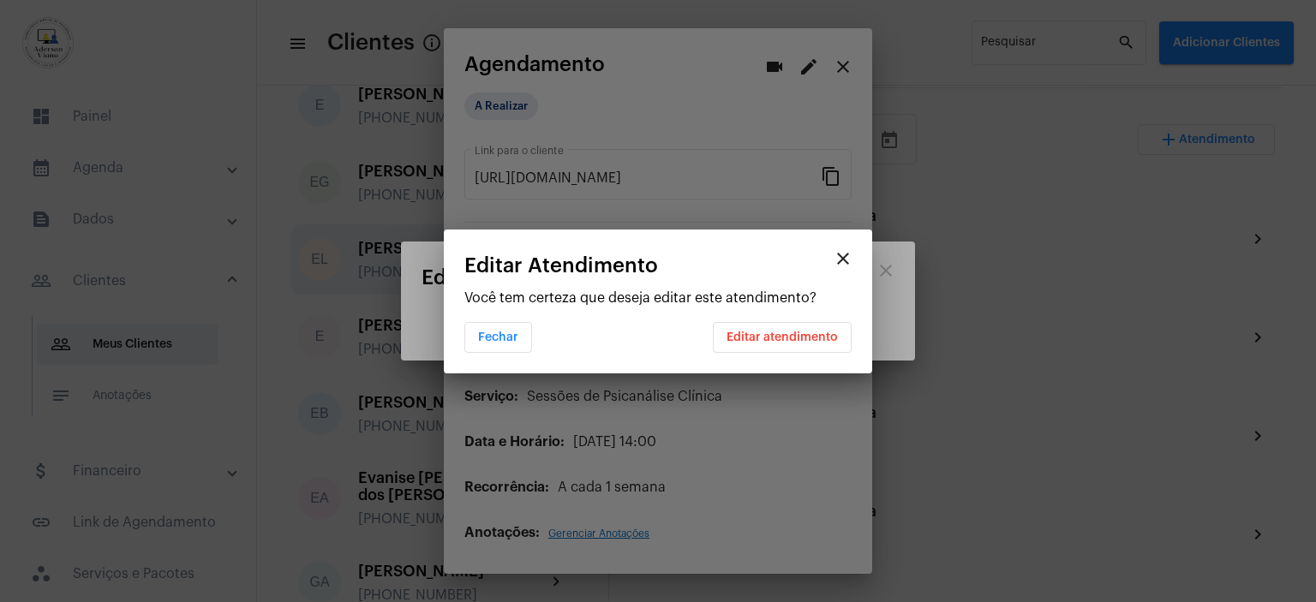
scroll to position [0, 0]
click at [766, 333] on span "Editar atendimento" at bounding box center [782, 338] width 111 height 12
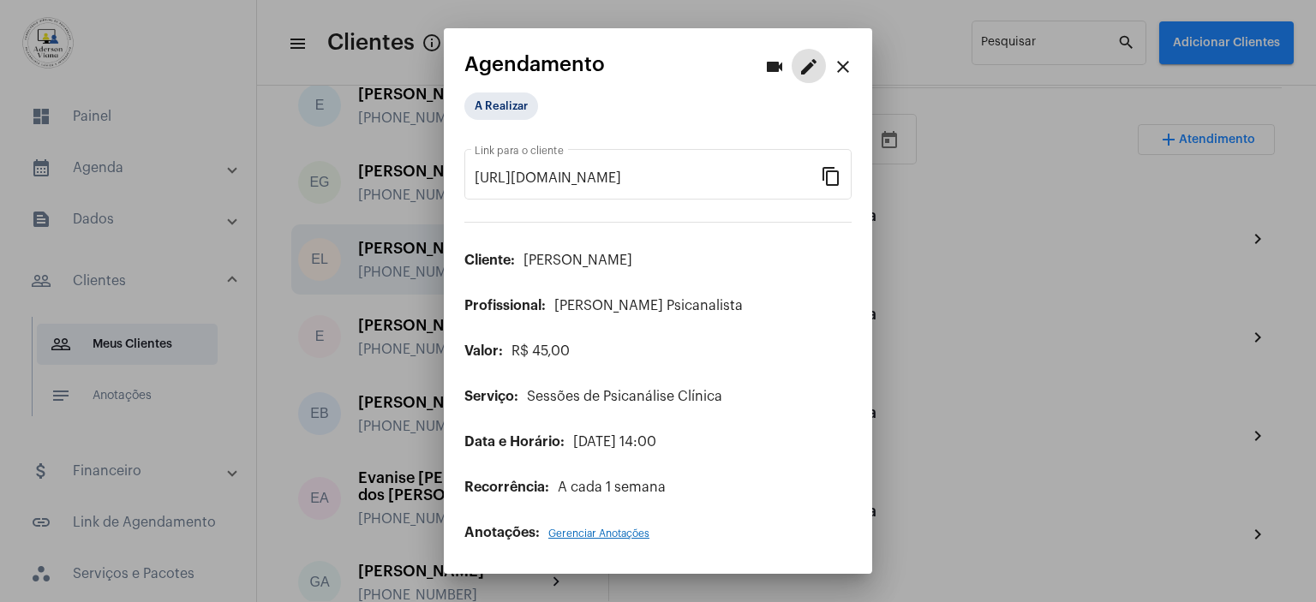
click at [845, 65] on mat-icon "close" at bounding box center [843, 67] width 21 height 21
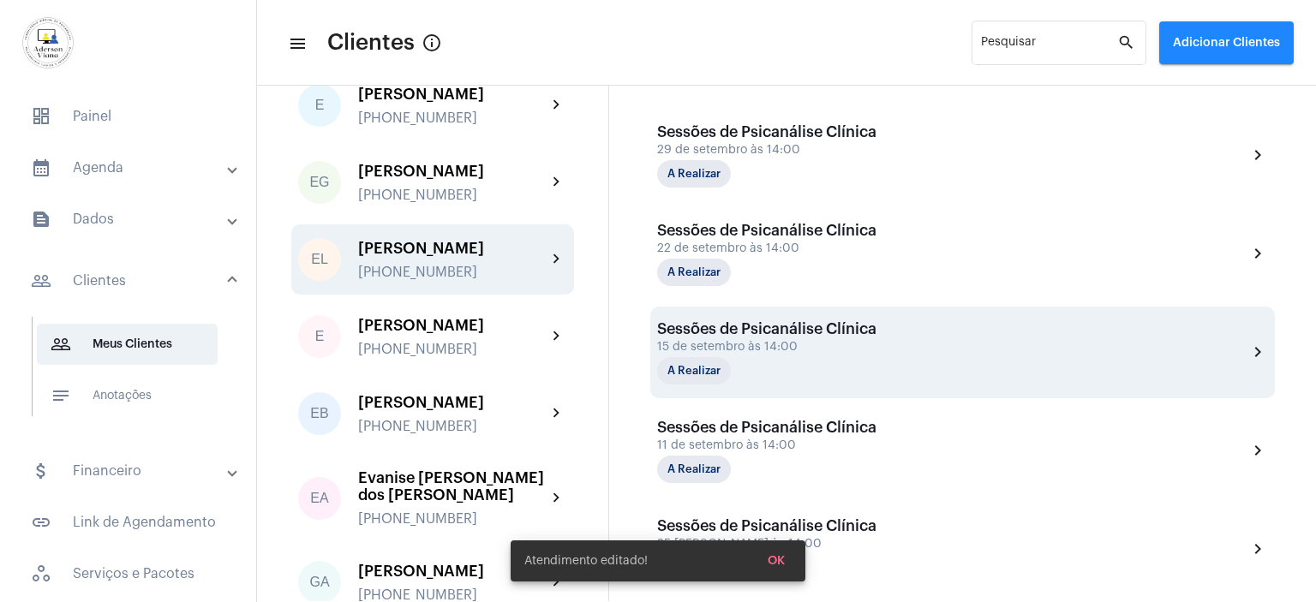
scroll to position [257, 0]
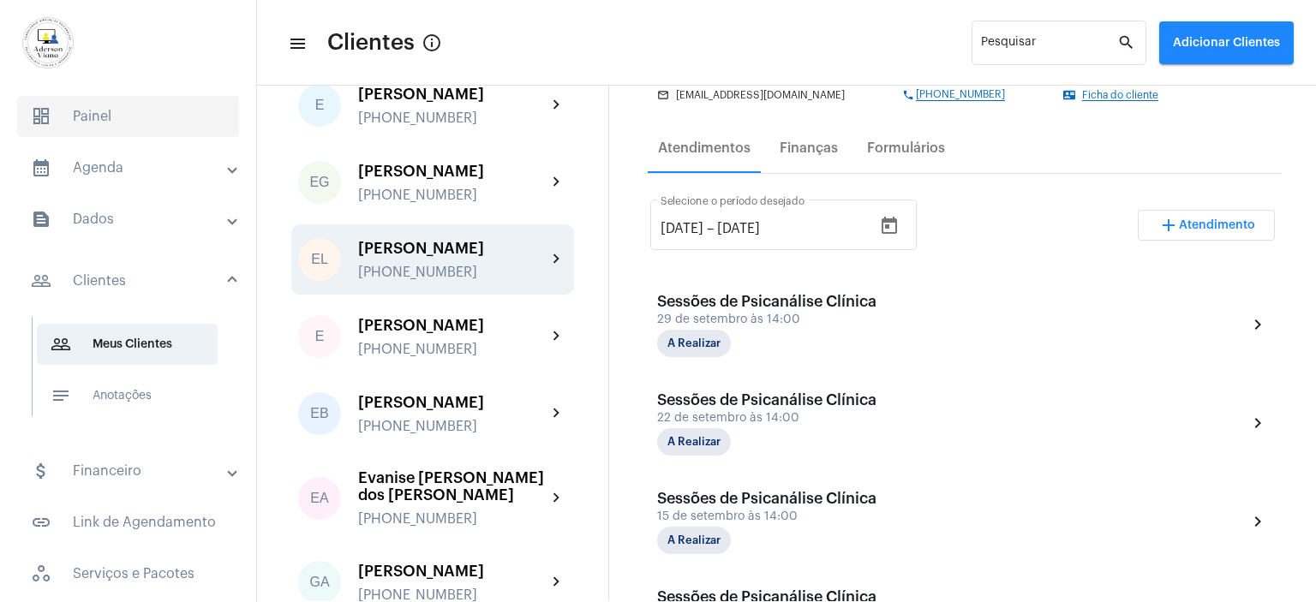
click at [108, 116] on span "dashboard Painel" at bounding box center [128, 116] width 222 height 41
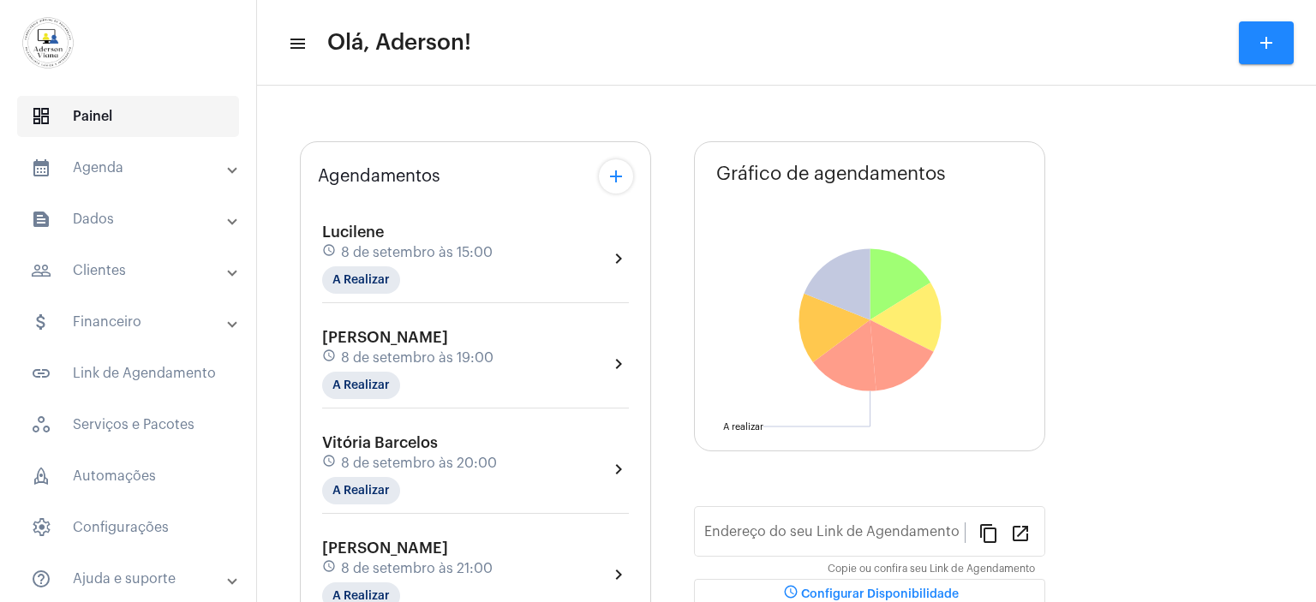
type input "[URL][DOMAIN_NAME][PERSON_NAME]"
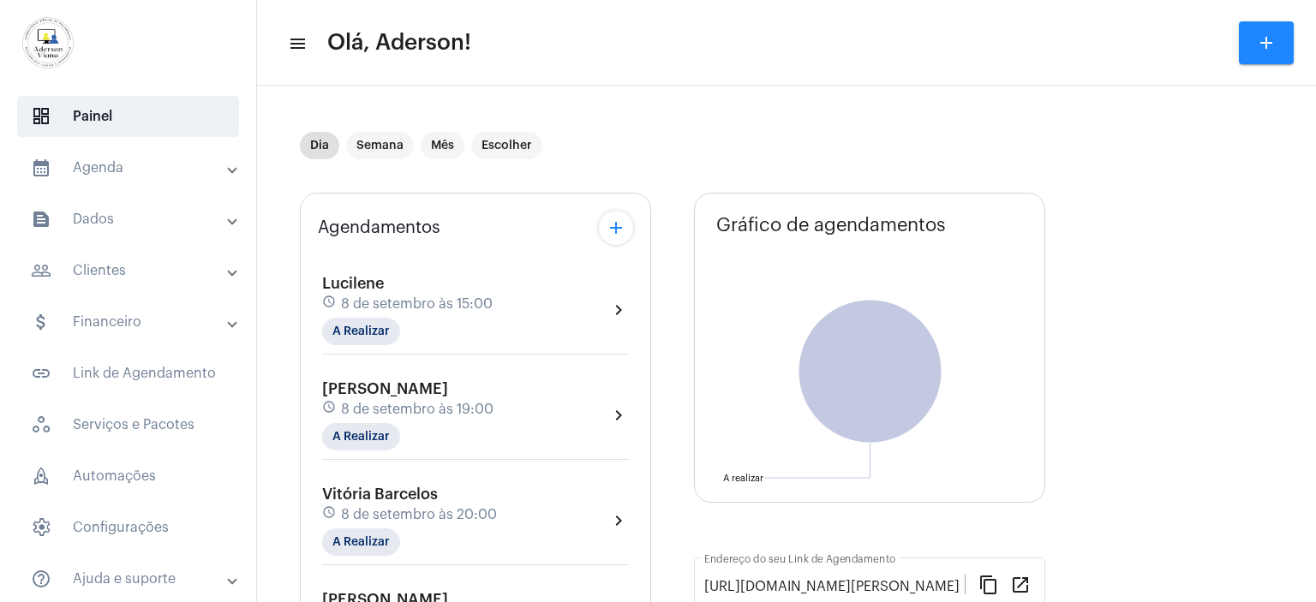
scroll to position [171, 0]
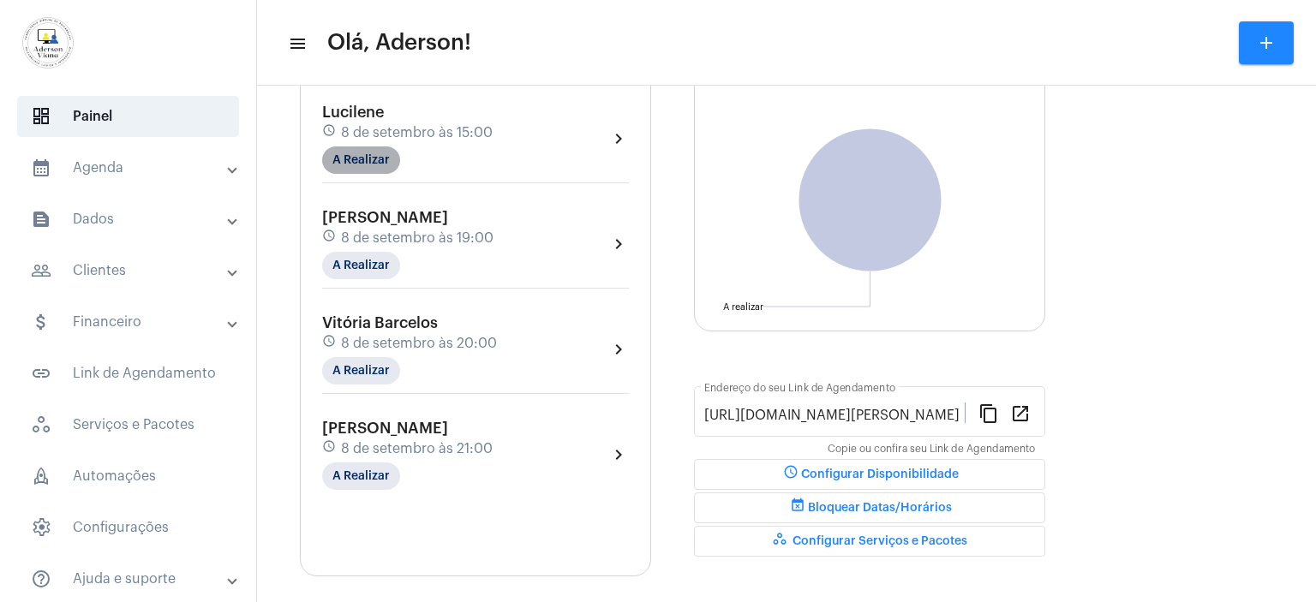
click at [367, 155] on mat-chip "A Realizar" at bounding box center [361, 160] width 78 height 27
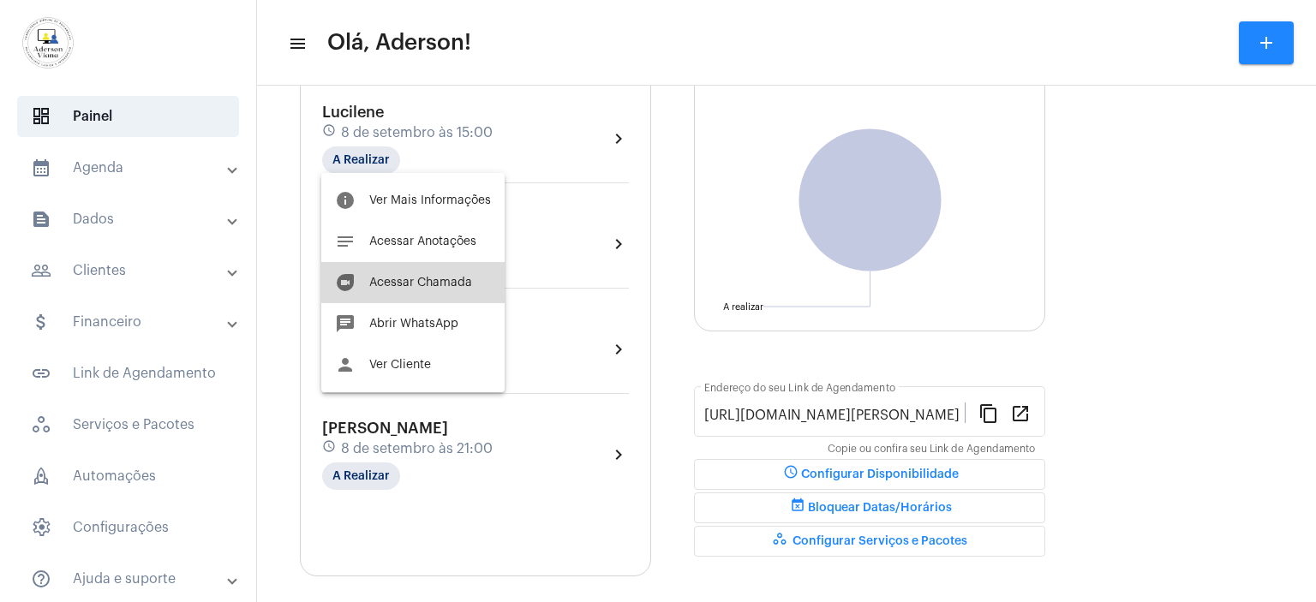
click at [460, 280] on span "Acessar Chamada" at bounding box center [420, 283] width 103 height 12
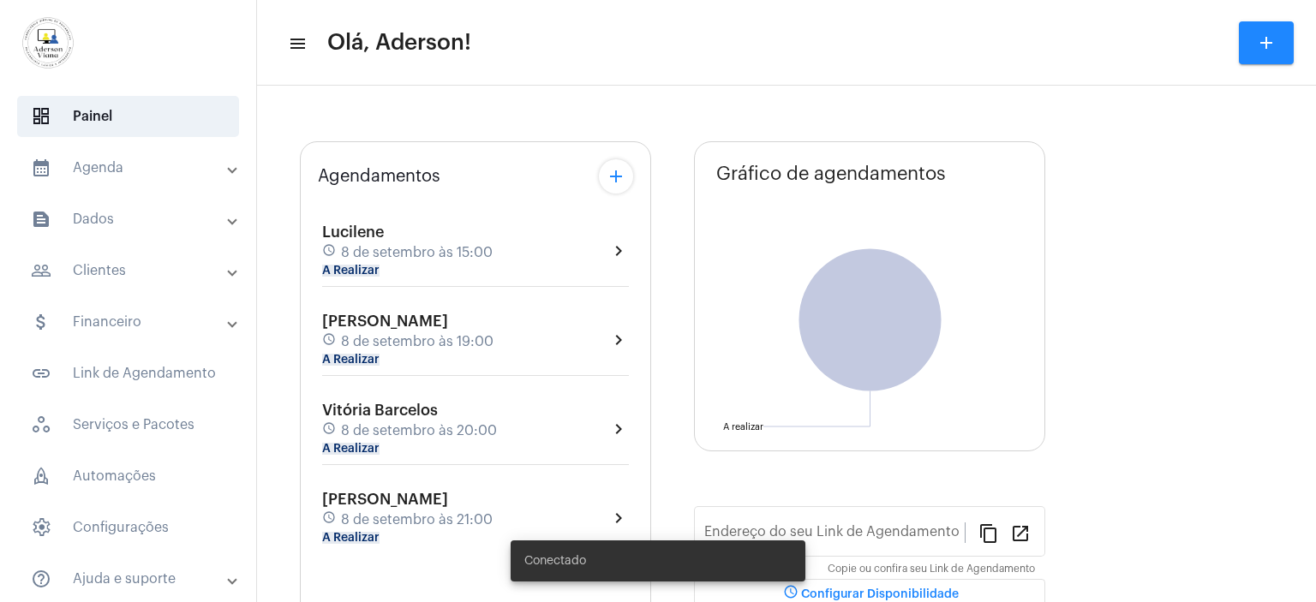
type input "[URL][DOMAIN_NAME][PERSON_NAME]"
click at [117, 273] on mat-panel-title "people_outline Clientes" at bounding box center [130, 270] width 198 height 21
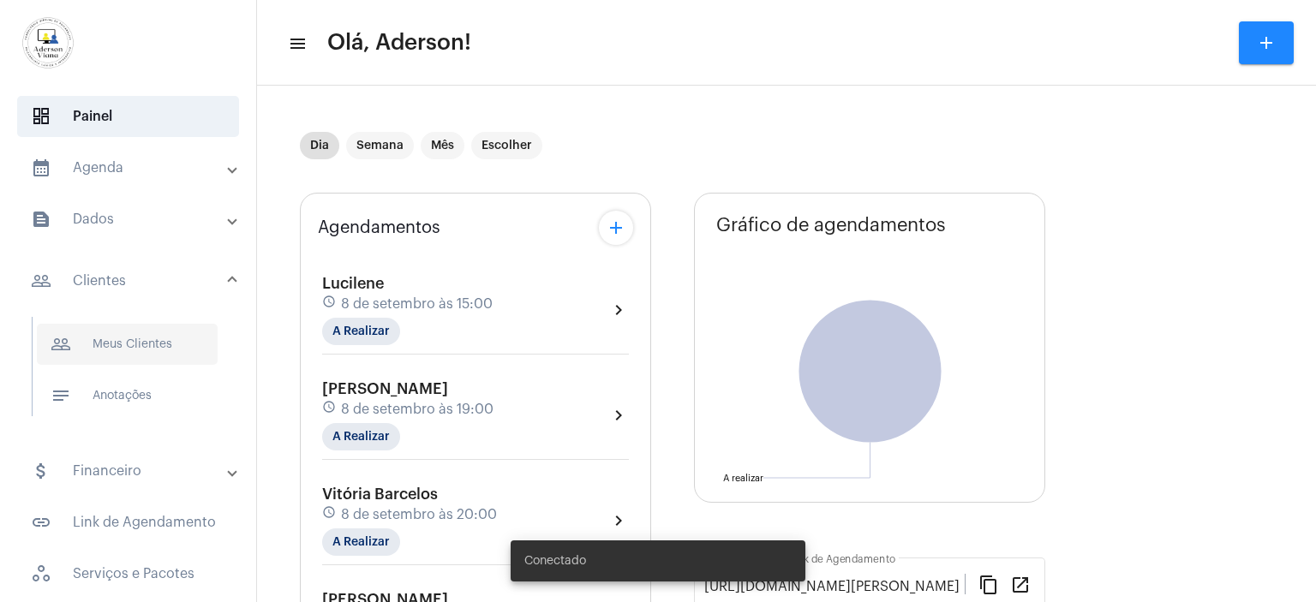
click at [142, 350] on span "people_outline Meus Clientes" at bounding box center [127, 344] width 181 height 41
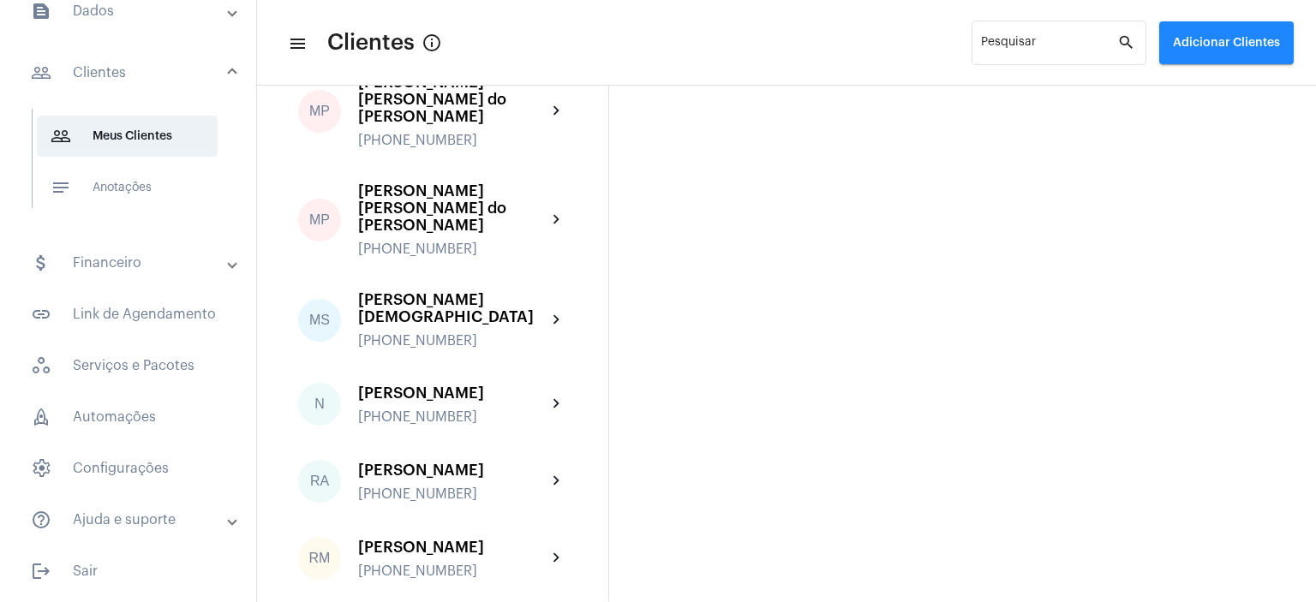
scroll to position [2656, 0]
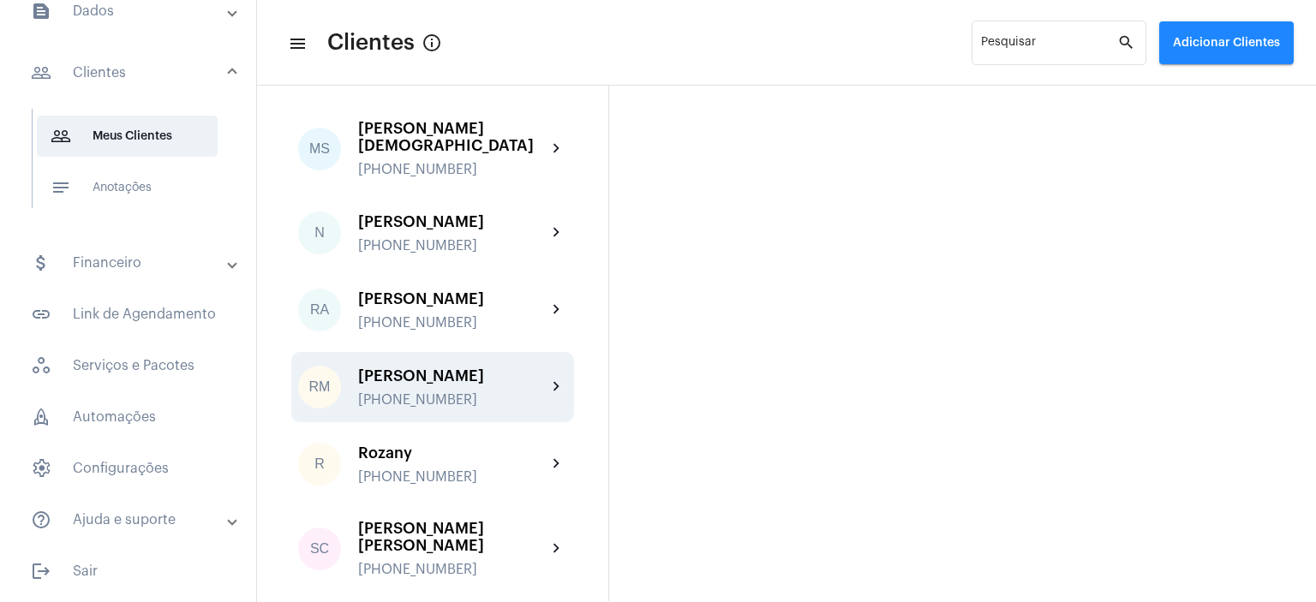
click at [449, 368] on div "[PERSON_NAME]" at bounding box center [452, 376] width 188 height 17
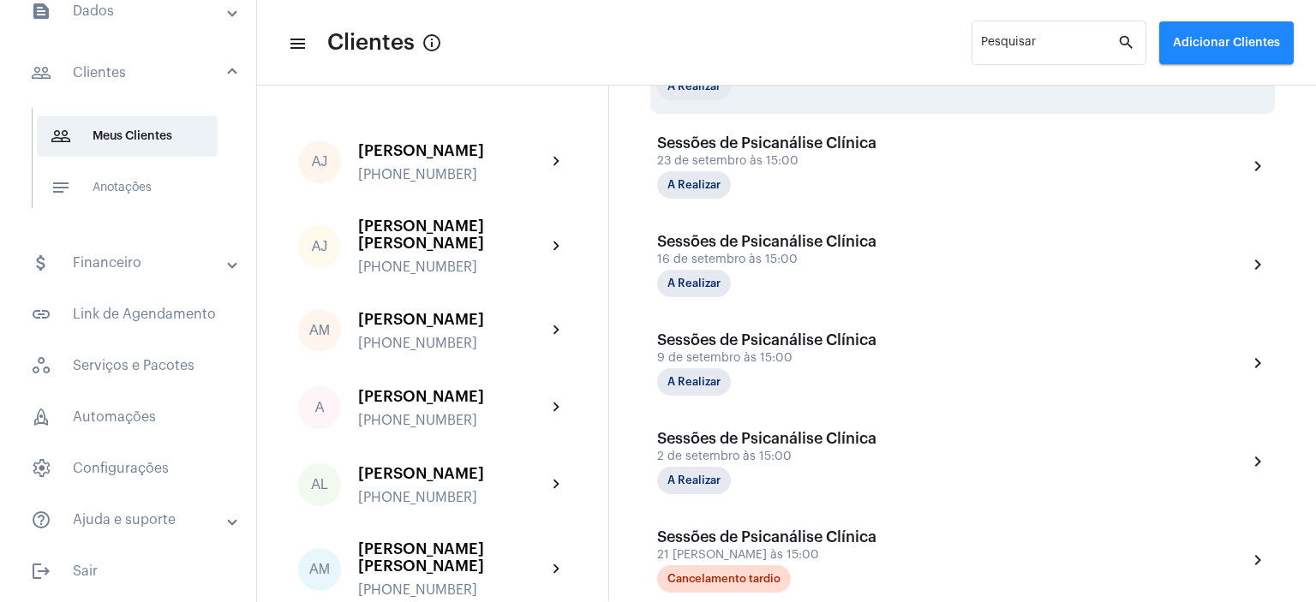
scroll to position [600, 0]
